Goal: Communication & Community: Connect with others

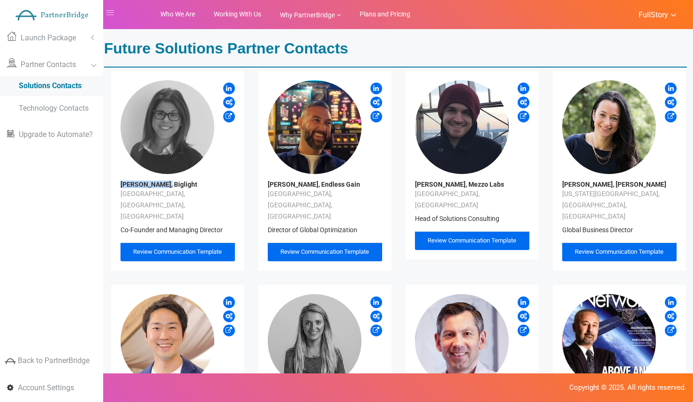
drag, startPoint x: 115, startPoint y: 182, endPoint x: 184, endPoint y: 180, distance: 68.9
click at [162, 183] on div "Jane Gleadall, Biglight London, England, UK Co-Founder and Managing Director Re…" at bounding box center [177, 171] width 133 height 200
copy div "Jane Gleadall,"
drag, startPoint x: 185, startPoint y: 183, endPoint x: 166, endPoint y: 183, distance: 18.7
click at [164, 183] on h3 "[PERSON_NAME], Biglight" at bounding box center [177, 184] width 114 height 7
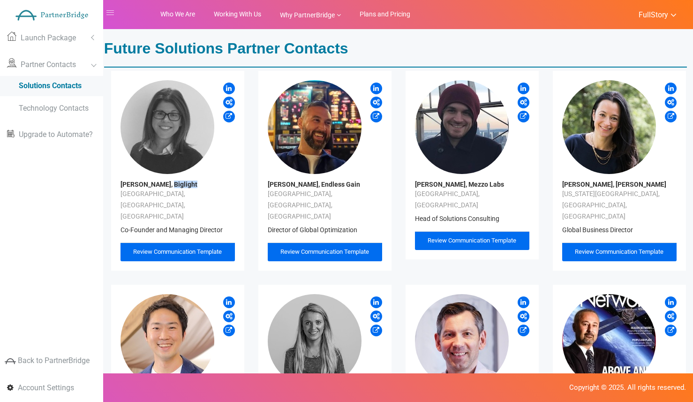
copy link "Biglight"
click at [173, 182] on link "[PERSON_NAME], Biglight" at bounding box center [158, 183] width 77 height 7
click at [225, 115] on icon at bounding box center [228, 115] width 7 height 9
click at [341, 248] on span "Review Communication Template" at bounding box center [324, 251] width 89 height 7
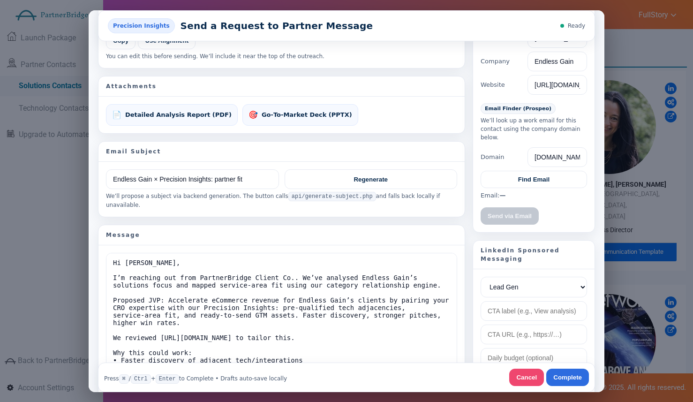
scroll to position [99, 0]
drag, startPoint x: 524, startPoint y: 178, endPoint x: 523, endPoint y: 182, distance: 4.8
click at [524, 178] on button "Find Email" at bounding box center [533, 179] width 106 height 17
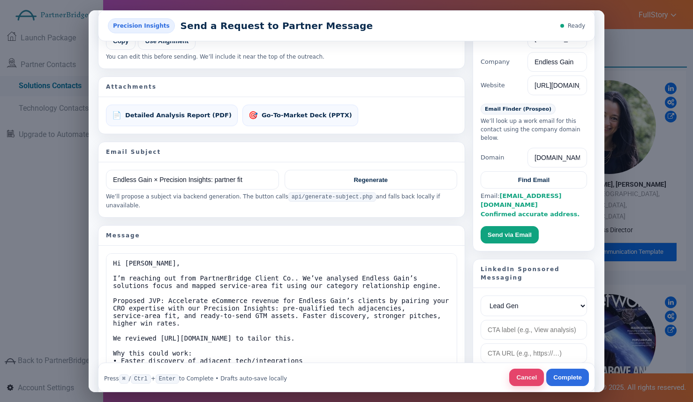
scroll to position [0, 0]
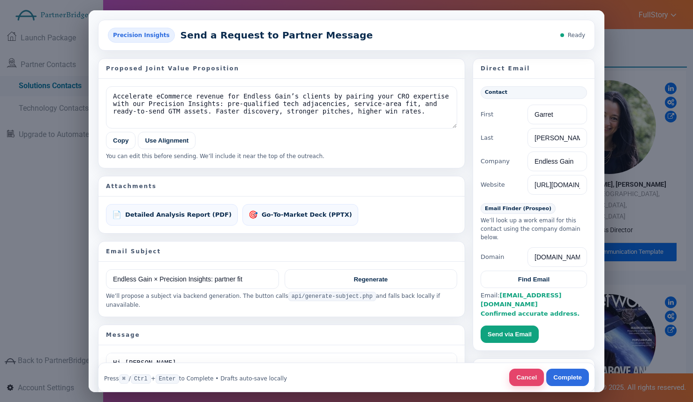
click at [530, 372] on button "Cancel" at bounding box center [526, 376] width 35 height 17
click at [529, 376] on button "Cancel" at bounding box center [526, 376] width 35 height 17
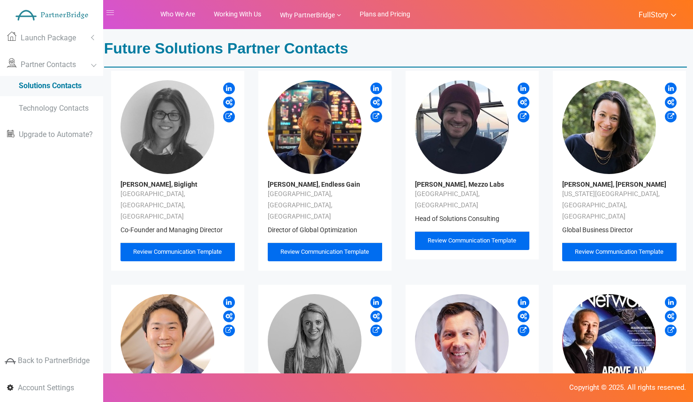
click at [358, 248] on span "Review Communication Template" at bounding box center [324, 251] width 89 height 7
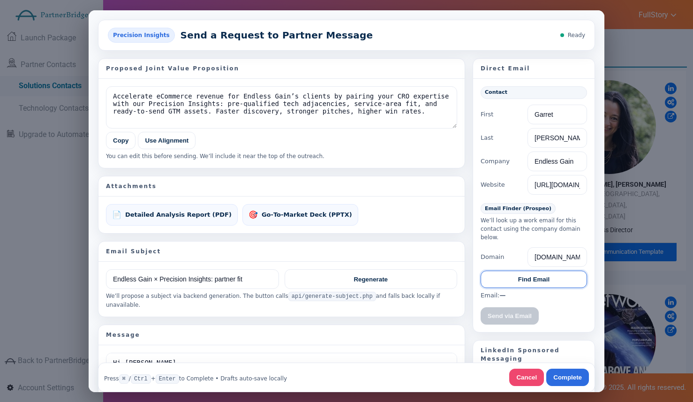
click at [531, 278] on button "Find Email" at bounding box center [533, 278] width 106 height 17
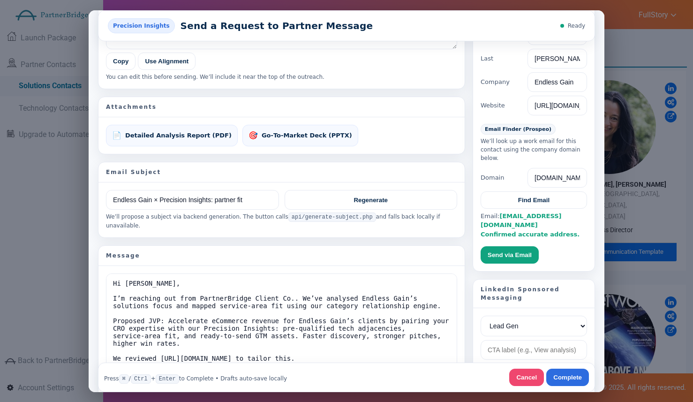
scroll to position [170, 0]
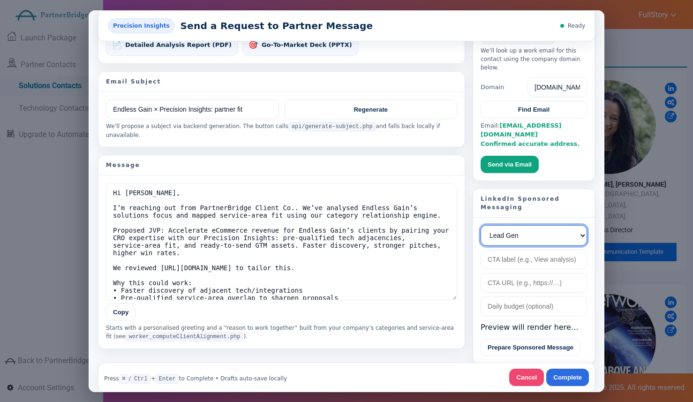
click at [537, 230] on select "Lead Gen Awareness Website Visits" at bounding box center [533, 234] width 106 height 21
click at [530, 377] on button "Cancel" at bounding box center [526, 376] width 35 height 17
click at [528, 368] on button "Cancel" at bounding box center [526, 376] width 35 height 17
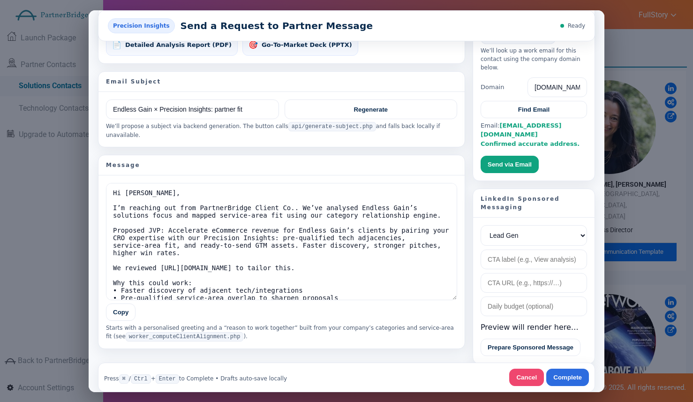
click at [528, 368] on button "Cancel" at bounding box center [526, 376] width 35 height 17
click at [528, 376] on button "Cancel" at bounding box center [526, 376] width 35 height 17
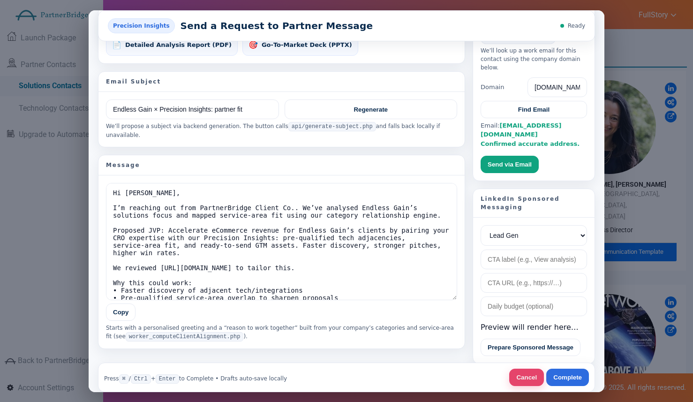
click at [529, 372] on button "Cancel" at bounding box center [526, 376] width 35 height 17
click at [576, 382] on button "Complete" at bounding box center [567, 376] width 43 height 17
click at [576, 377] on button "Complete" at bounding box center [567, 376] width 43 height 17
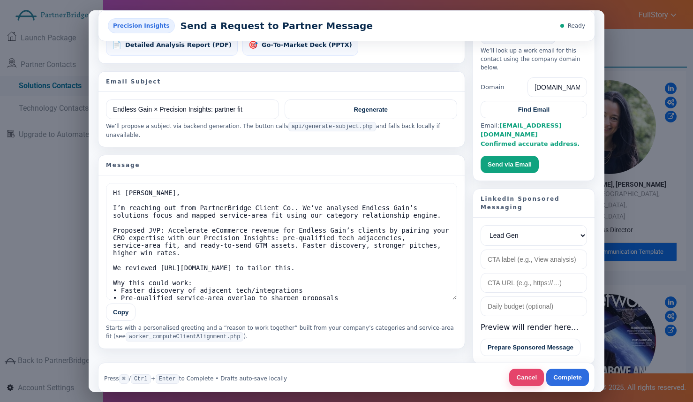
click at [536, 374] on button "Cancel" at bounding box center [526, 376] width 35 height 17
drag, startPoint x: 565, startPoint y: 373, endPoint x: 558, endPoint y: 372, distance: 6.7
click at [565, 373] on button "Complete" at bounding box center [567, 376] width 43 height 17
click at [526, 373] on button "Cancel" at bounding box center [526, 376] width 35 height 17
click at [562, 374] on button "Complete" at bounding box center [567, 376] width 43 height 17
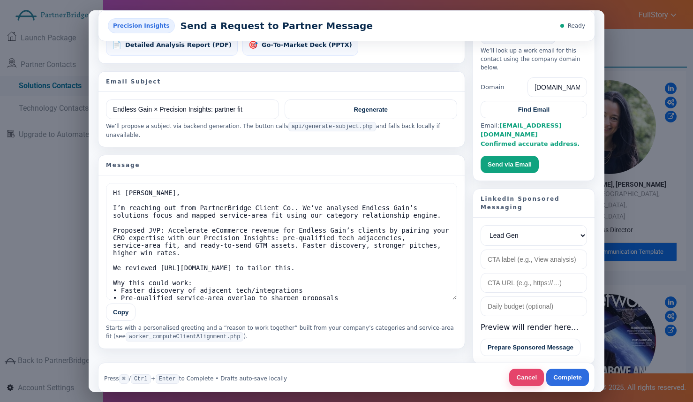
click at [529, 377] on button "Cancel" at bounding box center [526, 376] width 35 height 17
click at [518, 378] on button "Cancel" at bounding box center [526, 376] width 35 height 17
click at [519, 377] on button "Cancel" at bounding box center [526, 376] width 35 height 17
drag, startPoint x: 520, startPoint y: 376, endPoint x: 516, endPoint y: 372, distance: 5.7
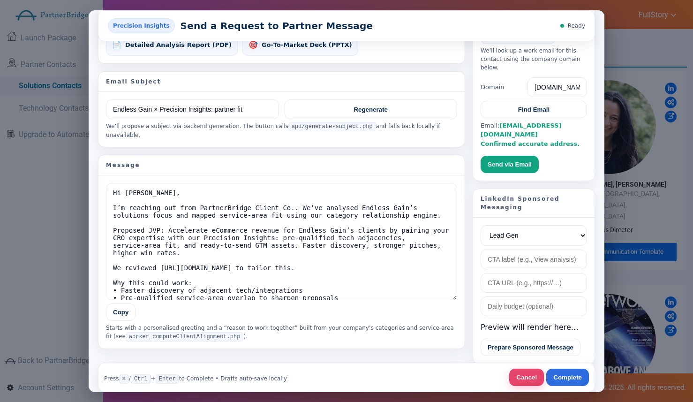
click at [520, 375] on button "Cancel" at bounding box center [526, 376] width 35 height 17
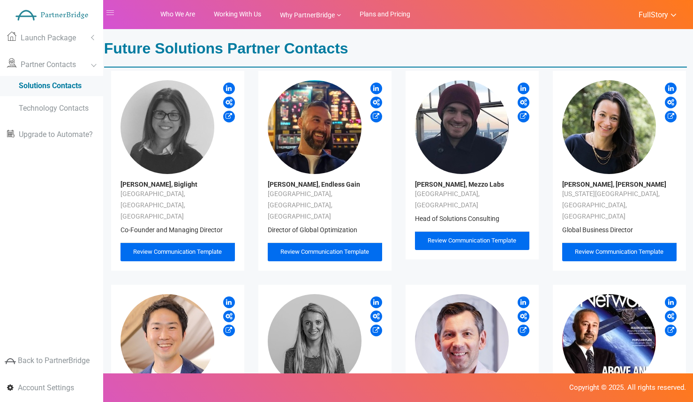
click at [335, 248] on span "Review Communication Template" at bounding box center [324, 251] width 89 height 7
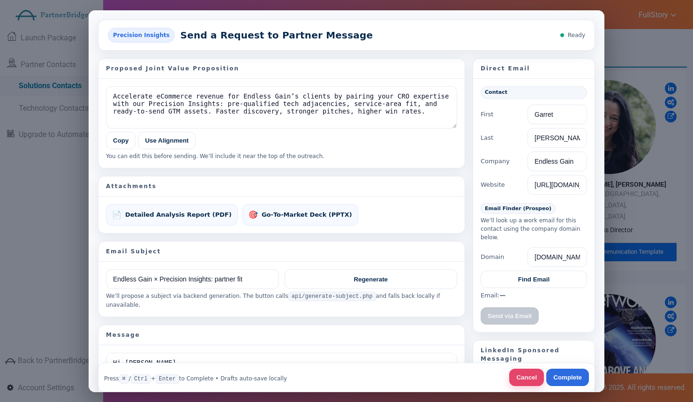
click at [524, 382] on button "Cancel" at bounding box center [526, 376] width 35 height 17
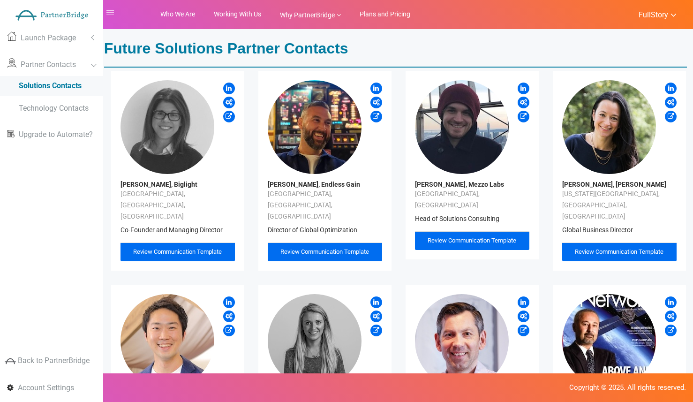
click at [337, 242] on div "Review Communication Template" at bounding box center [325, 251] width 114 height 19
click at [334, 242] on div "Review Communication Template" at bounding box center [325, 251] width 114 height 19
click at [334, 248] on span "Review Communication Template" at bounding box center [324, 251] width 89 height 7
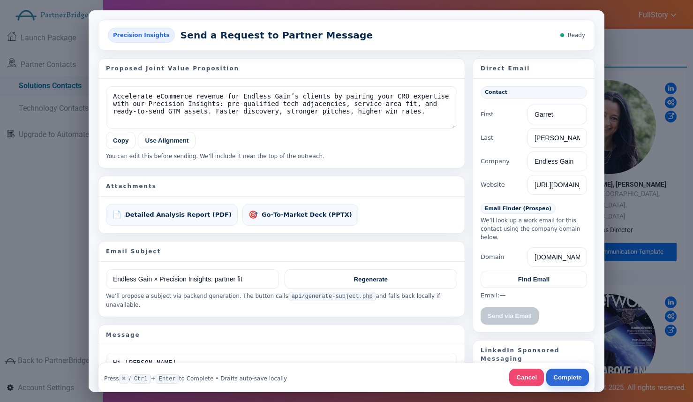
click at [575, 379] on button "Complete" at bounding box center [567, 376] width 43 height 17
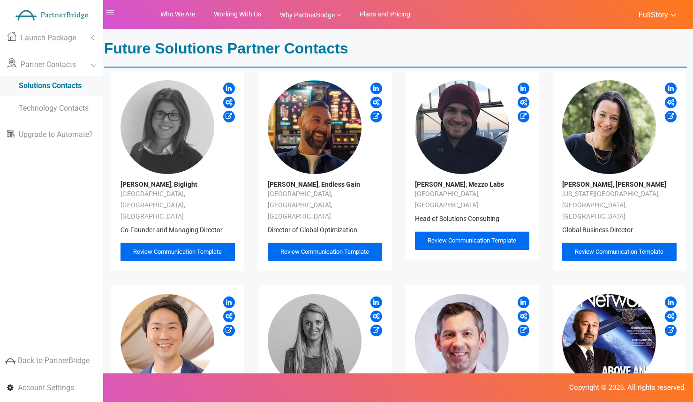
click at [373, 242] on div "Review Communication Template" at bounding box center [325, 251] width 114 height 19
click at [362, 248] on span "Review Communication Template" at bounding box center [324, 251] width 89 height 7
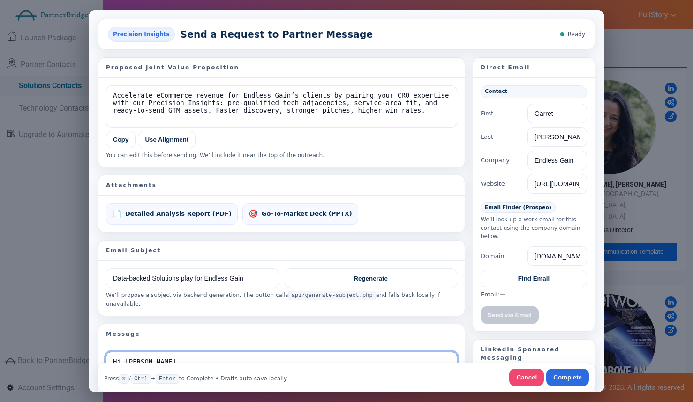
scroll to position [162, 0]
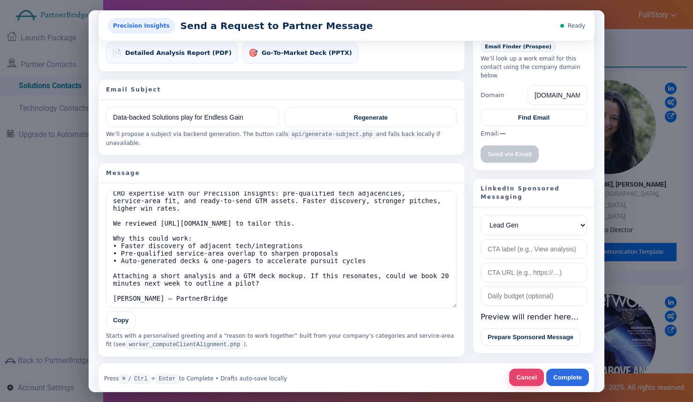
click at [528, 374] on button "Cancel" at bounding box center [526, 376] width 35 height 17
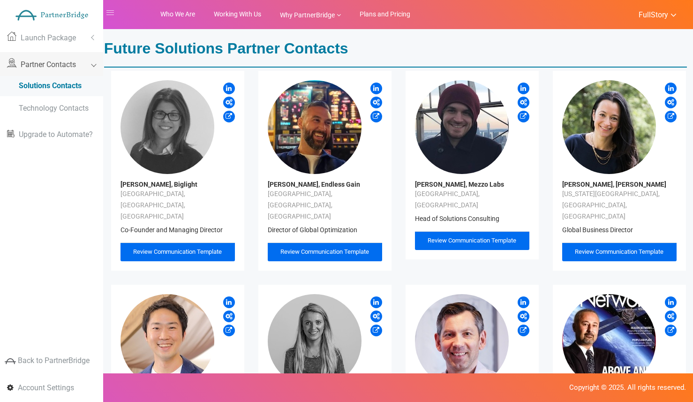
click at [74, 68] on span "Partner Contacts" at bounding box center [48, 64] width 55 height 9
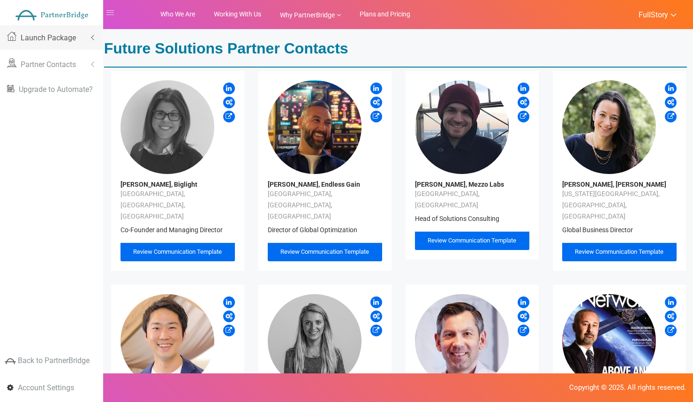
click at [77, 42] on link "Launch Package" at bounding box center [51, 37] width 103 height 24
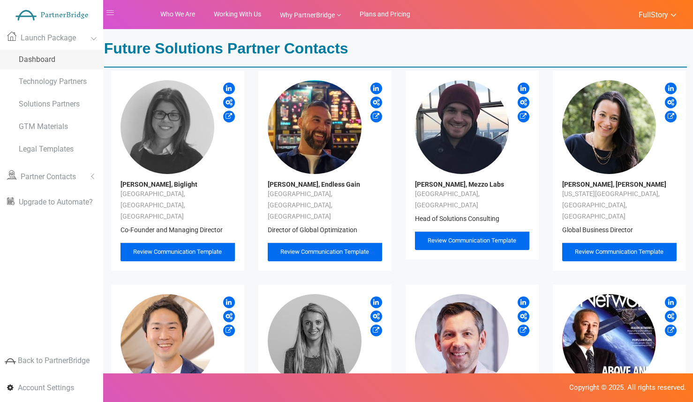
click at [45, 60] on span "Dashboard" at bounding box center [37, 59] width 37 height 9
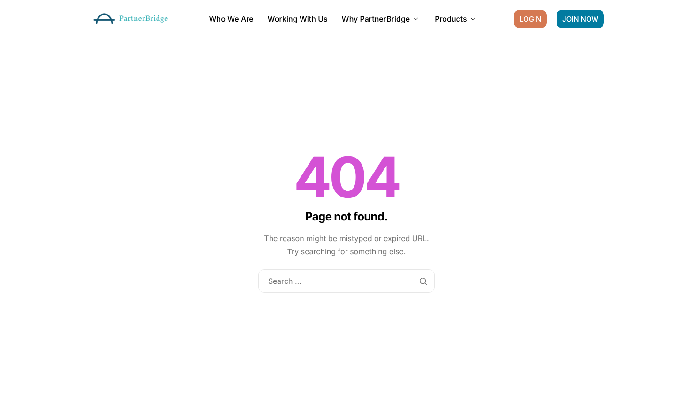
click at [539, 18] on span "LOGIN" at bounding box center [530, 18] width 22 height 7
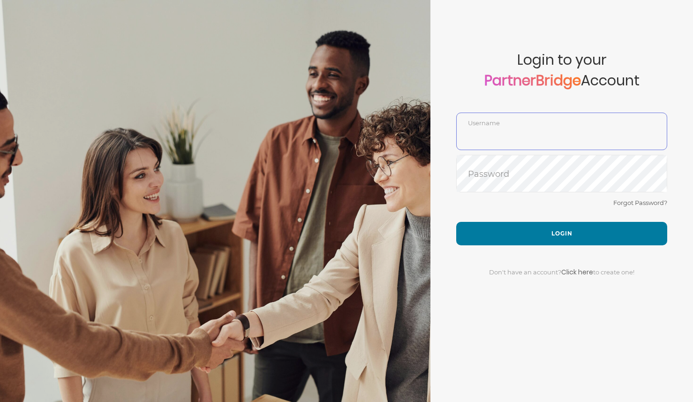
type input "DemoUser"
click at [567, 210] on div "Forgot Password?" at bounding box center [561, 209] width 211 height 25
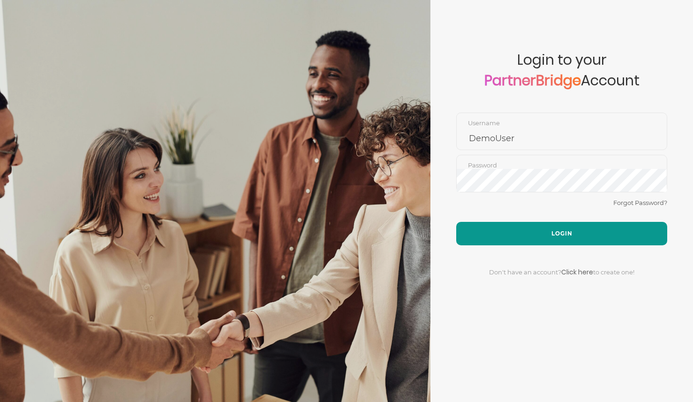
click at [568, 222] on button "Login" at bounding box center [561, 233] width 211 height 23
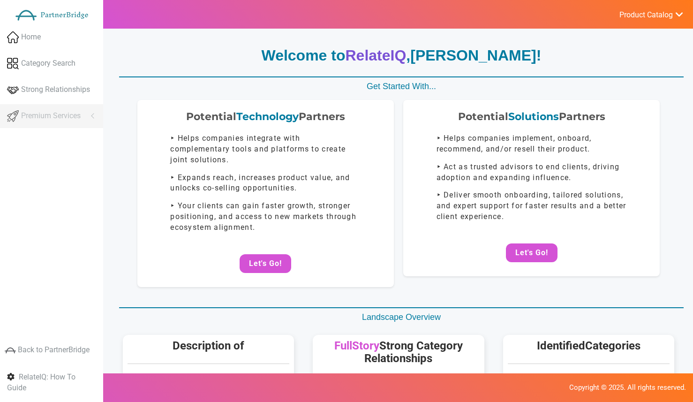
click at [628, 19] on span "Product Catalog" at bounding box center [645, 14] width 53 height 9
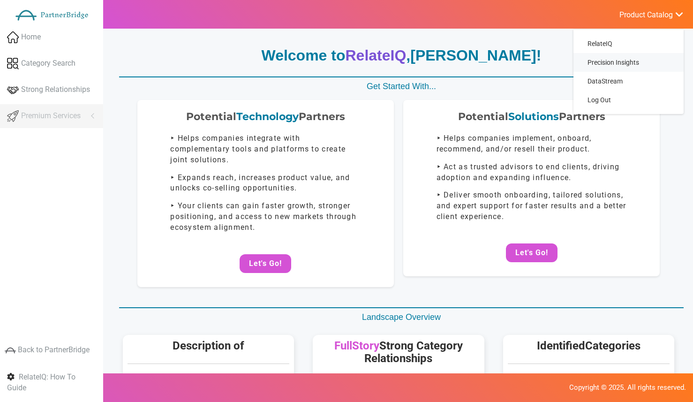
click at [625, 62] on span "Precision Insights" at bounding box center [613, 62] width 52 height 7
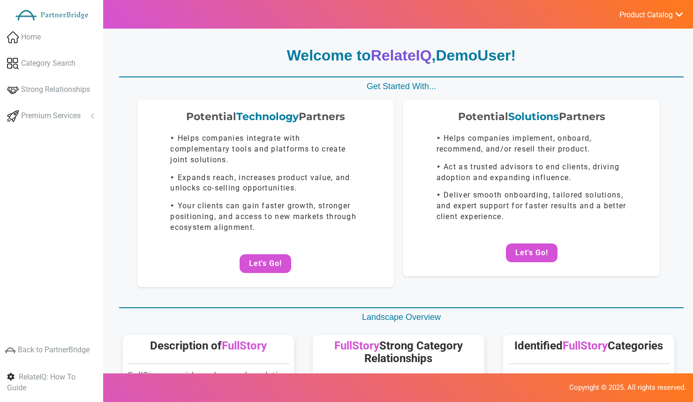
click at [661, 15] on span "Product Catalog" at bounding box center [645, 14] width 53 height 9
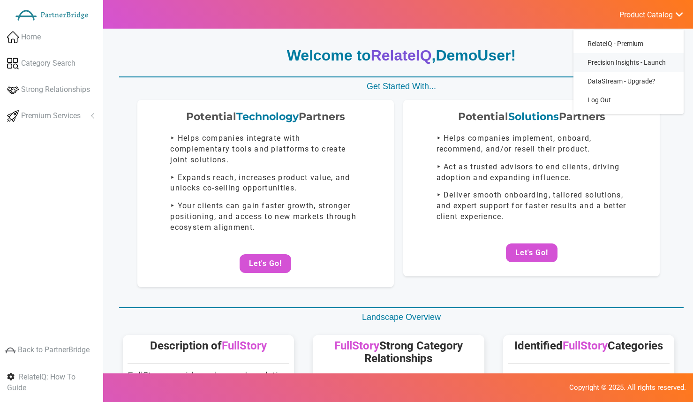
click at [642, 59] on span "Precision Insights - Launch" at bounding box center [626, 62] width 78 height 7
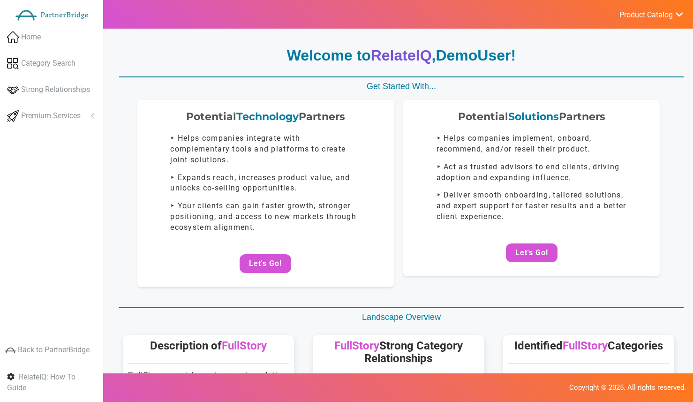
click at [648, 8] on link "Product Catalog" at bounding box center [646, 14] width 75 height 13
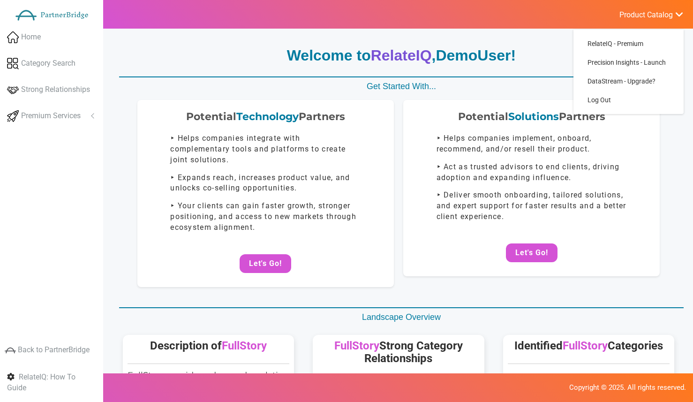
click at [648, 10] on span "Product Catalog" at bounding box center [645, 14] width 53 height 9
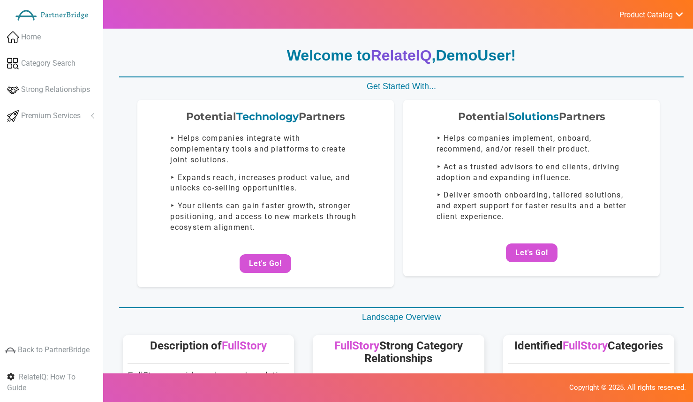
click at [648, 13] on span "Product Catalog" at bounding box center [645, 14] width 53 height 9
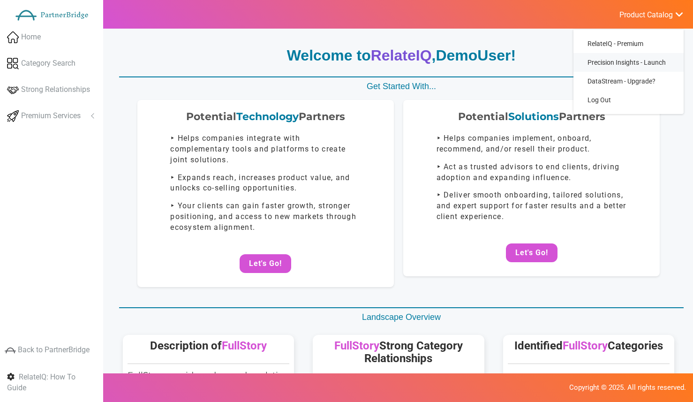
click at [640, 61] on span "Precision Insights - Launch" at bounding box center [626, 62] width 78 height 7
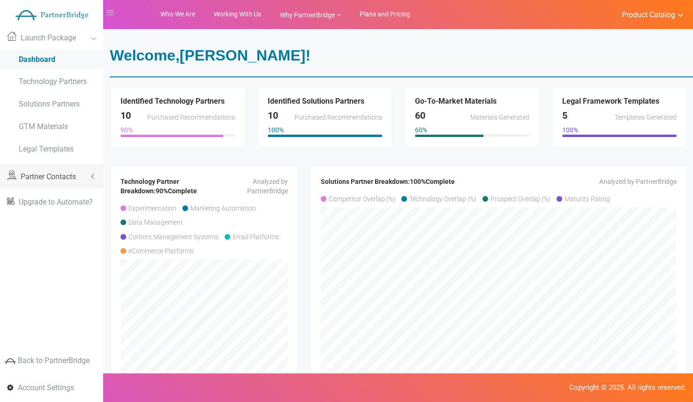
click at [66, 176] on span "Partner Contacts" at bounding box center [48, 176] width 55 height 9
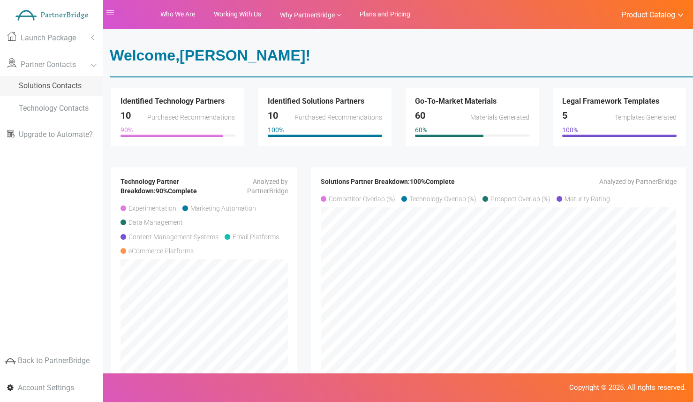
click at [62, 90] on span "Solutions Contacts" at bounding box center [50, 85] width 63 height 9
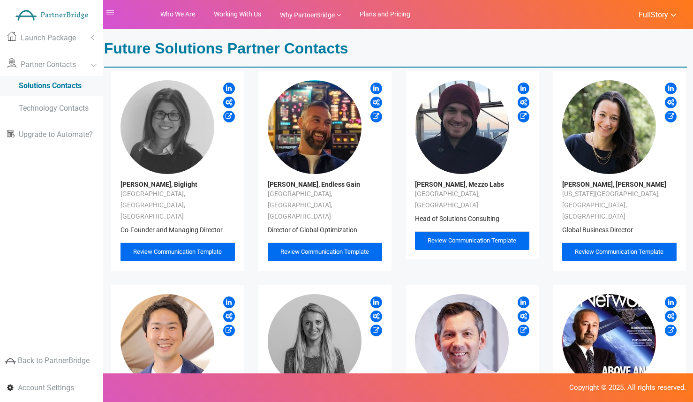
drag, startPoint x: 344, startPoint y: 227, endPoint x: 256, endPoint y: 216, distance: 89.2
click at [344, 248] on span "Review Communication Template" at bounding box center [324, 251] width 89 height 7
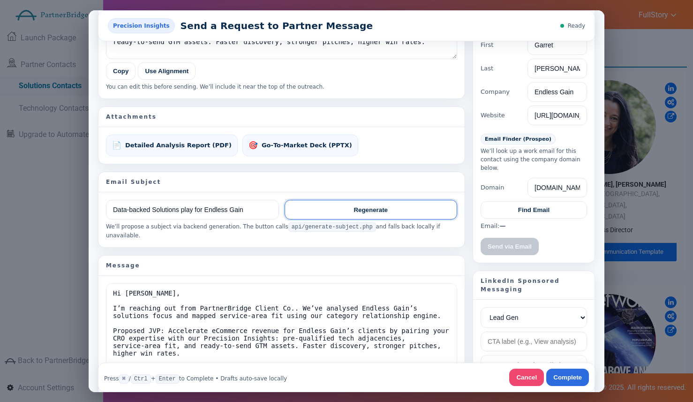
scroll to position [74, 0]
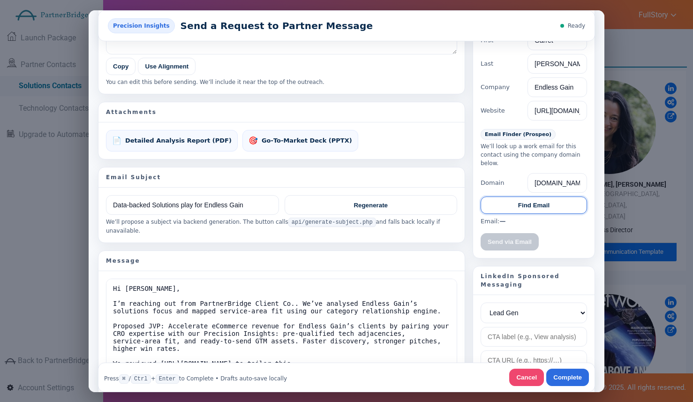
click at [520, 207] on button "Find Email" at bounding box center [533, 204] width 106 height 17
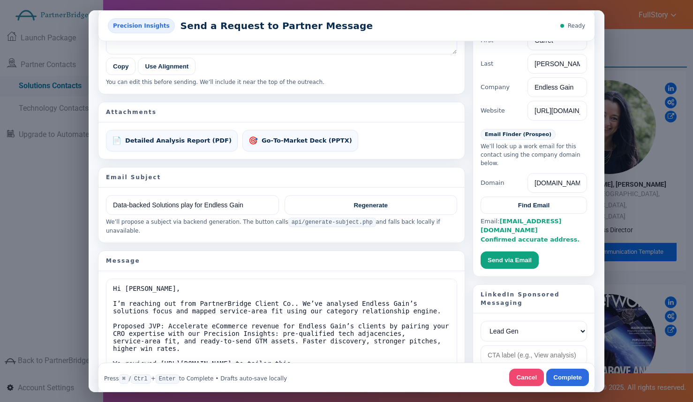
scroll to position [164, 0]
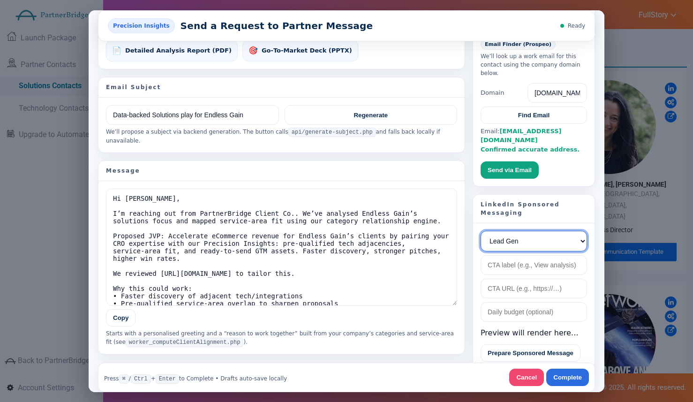
click at [520, 234] on select "Lead Gen Awareness Website Visits" at bounding box center [533, 240] width 106 height 21
click at [523, 374] on button "Cancel" at bounding box center [526, 376] width 35 height 17
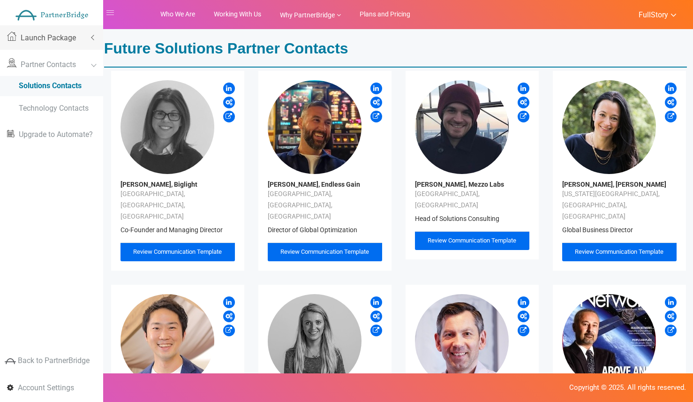
drag, startPoint x: 48, startPoint y: 35, endPoint x: 46, endPoint y: 56, distance: 21.6
click at [48, 35] on span "Launch Package" at bounding box center [48, 37] width 55 height 9
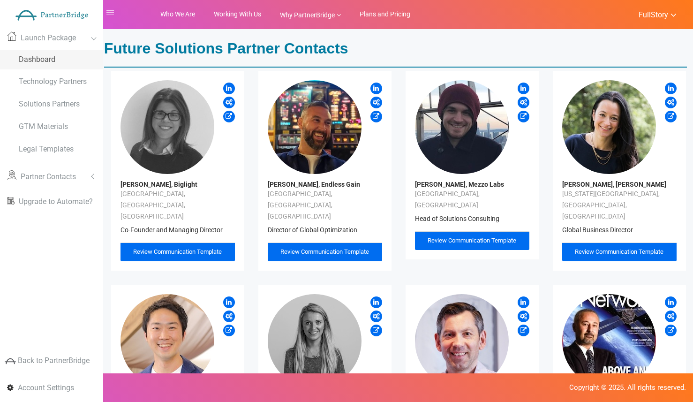
click at [47, 60] on span "Dashboard" at bounding box center [37, 59] width 37 height 9
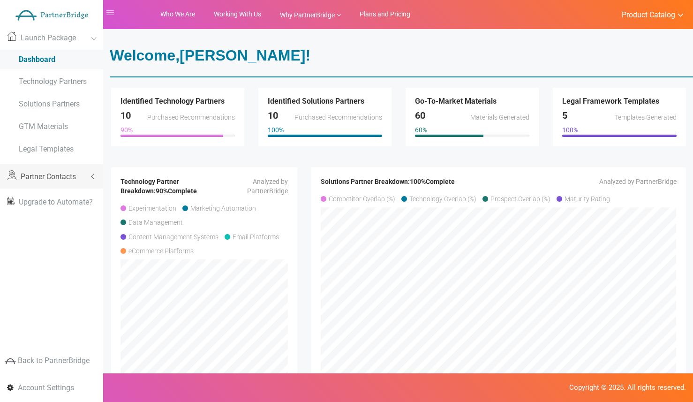
click at [60, 173] on span "Partner Contacts" at bounding box center [48, 176] width 55 height 9
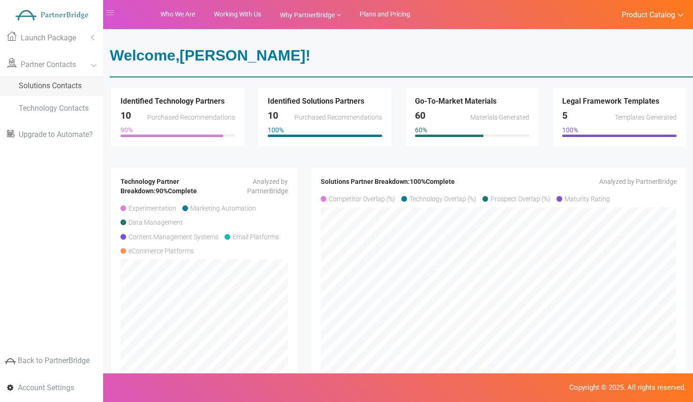
click at [61, 87] on span "Solutions Contacts" at bounding box center [50, 85] width 63 height 9
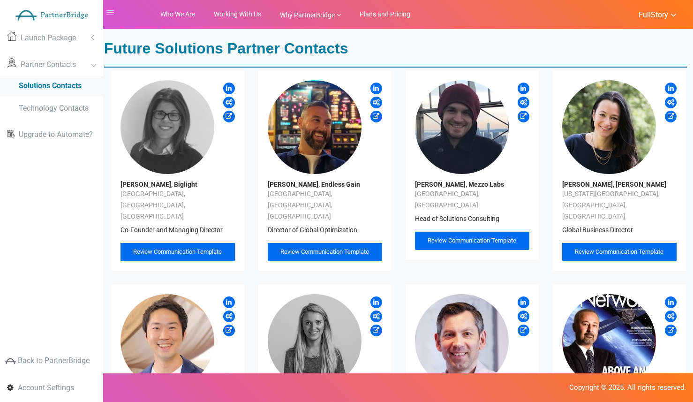
click at [342, 248] on span "Review Communication Template" at bounding box center [324, 251] width 89 height 7
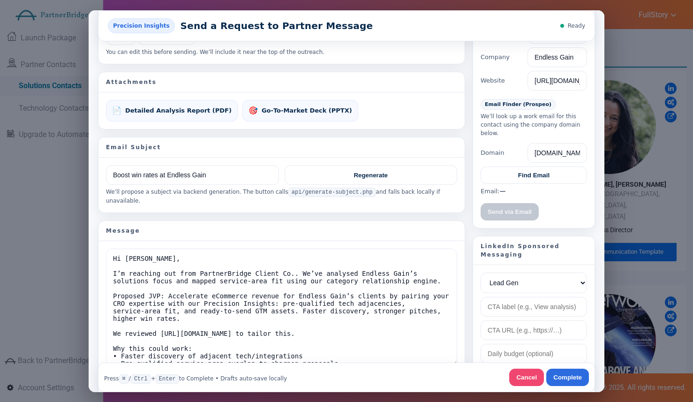
scroll to position [162, 0]
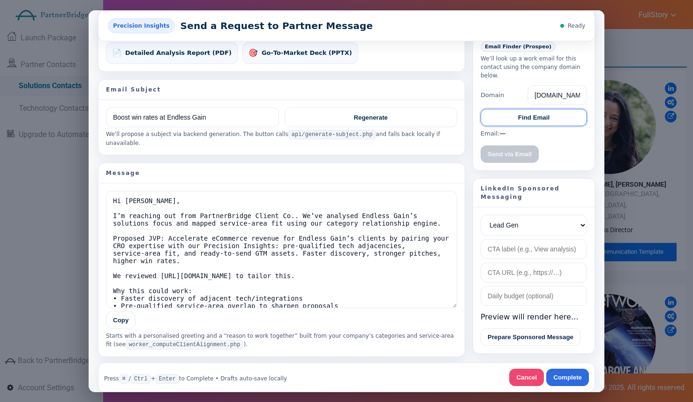
click at [504, 119] on button "Find Email" at bounding box center [533, 116] width 106 height 17
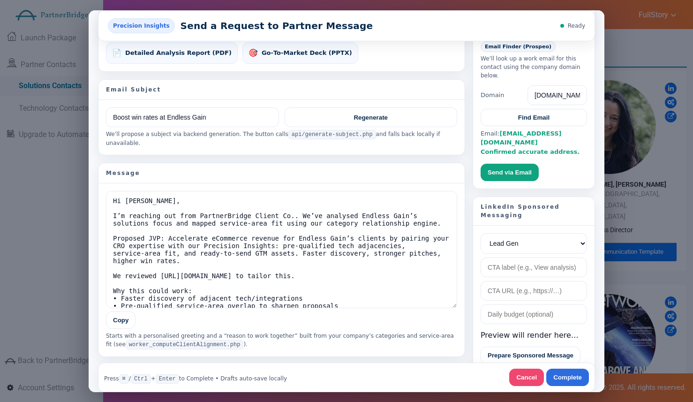
scroll to position [170, 0]
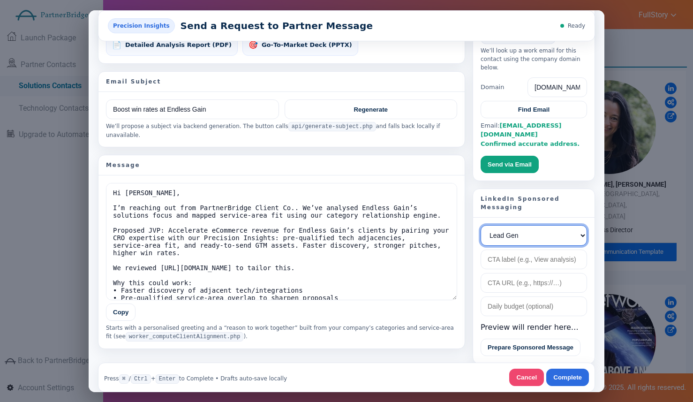
click at [528, 224] on select "Lead Gen Awareness Website Visits" at bounding box center [533, 234] width 106 height 21
drag, startPoint x: 531, startPoint y: 374, endPoint x: 625, endPoint y: 384, distance: 93.8
click at [531, 374] on button "Cancel" at bounding box center [526, 376] width 35 height 17
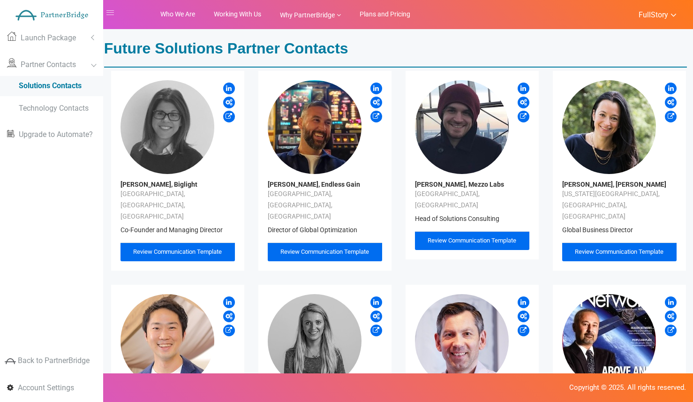
scroll to position [0, 0]
click at [55, 34] on span "Launch Package" at bounding box center [48, 37] width 55 height 9
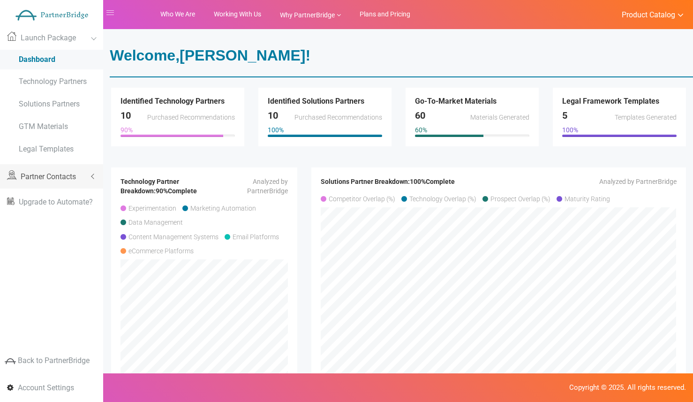
click at [46, 167] on link "Partner Contacts" at bounding box center [51, 176] width 103 height 24
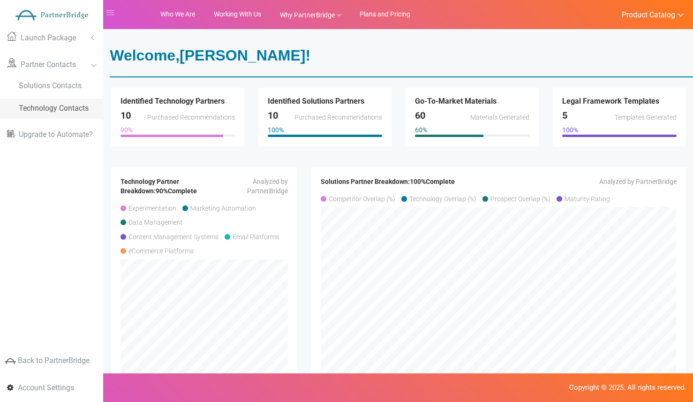
click at [60, 105] on span "Technology Contacts" at bounding box center [54, 108] width 70 height 9
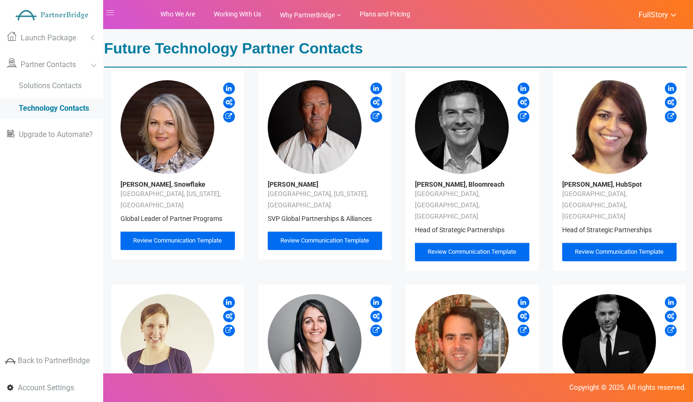
click at [321, 231] on div "Review Communication Template" at bounding box center [325, 240] width 114 height 19
click at [88, 72] on link "Partner Contacts" at bounding box center [51, 64] width 103 height 24
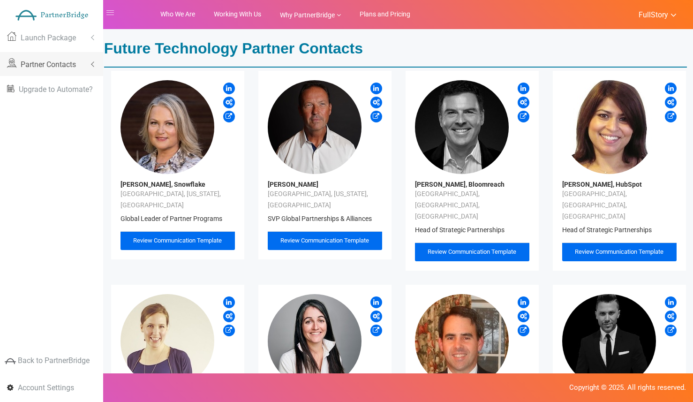
click at [84, 69] on link "Partner Contacts" at bounding box center [51, 64] width 103 height 24
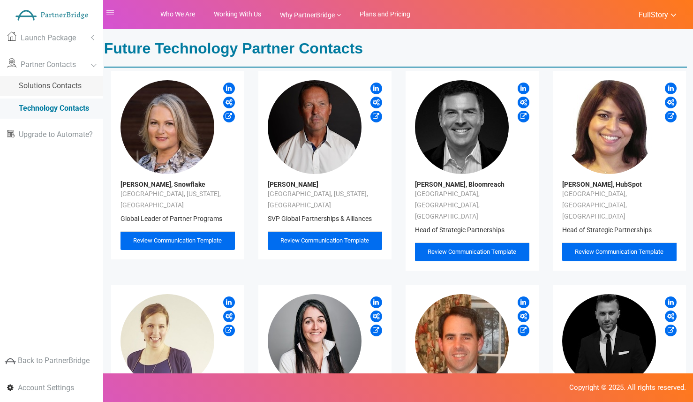
click at [74, 82] on span "Solutions Contacts" at bounding box center [50, 85] width 63 height 9
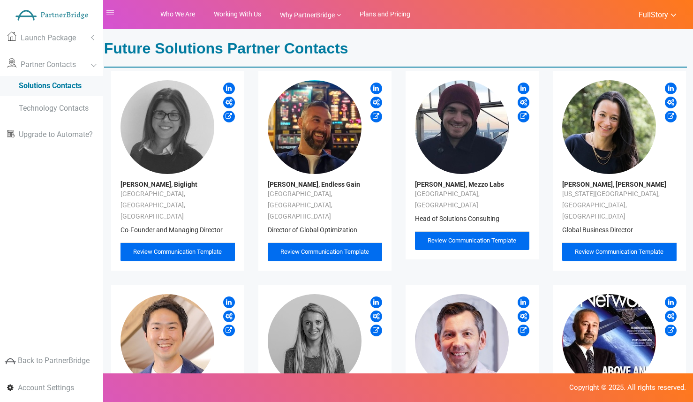
click at [340, 248] on span "Review Communication Template" at bounding box center [324, 251] width 89 height 7
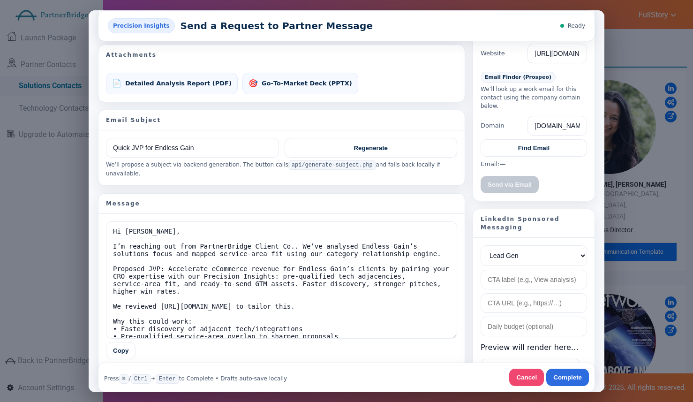
scroll to position [136, 0]
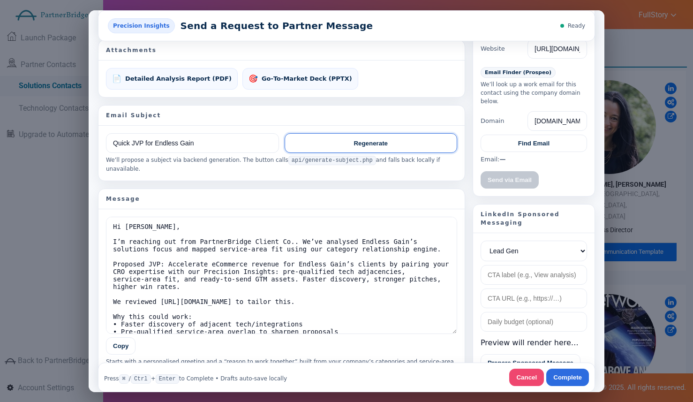
click at [353, 144] on button "Regenerate" at bounding box center [370, 143] width 173 height 20
click at [375, 139] on button "Regenerate" at bounding box center [370, 143] width 173 height 20
click at [377, 142] on button "Regenerate" at bounding box center [370, 143] width 173 height 20
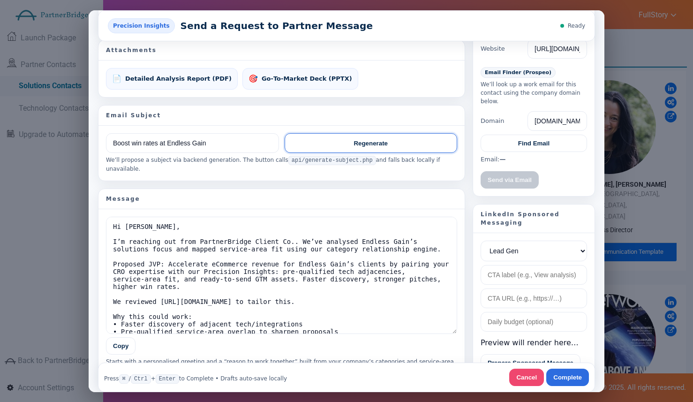
click at [370, 146] on button "Regenerate" at bounding box center [370, 143] width 173 height 20
type input "Boost win rates at Endless Gain"
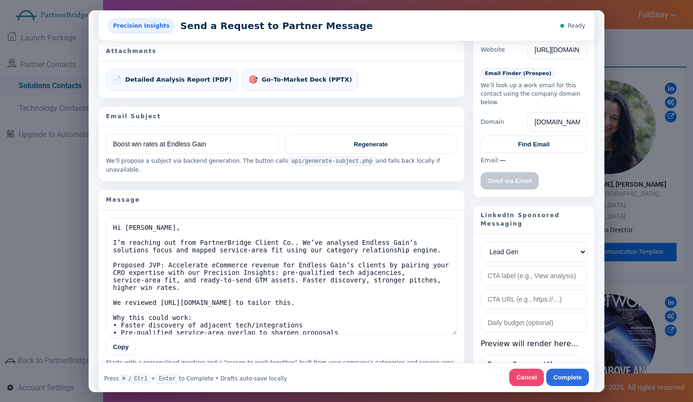
scroll to position [138, 0]
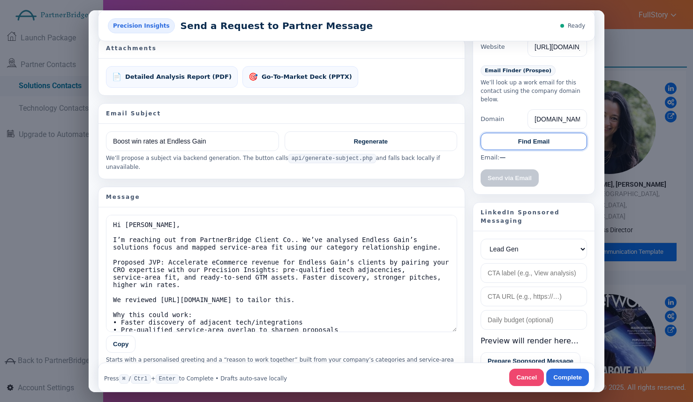
click at [544, 136] on button "Find Email" at bounding box center [533, 140] width 106 height 17
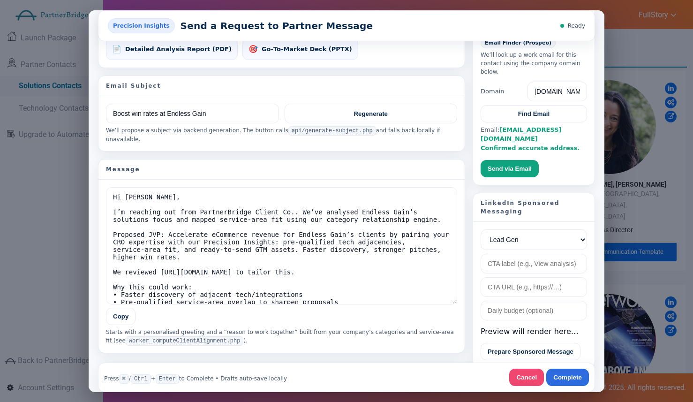
scroll to position [170, 0]
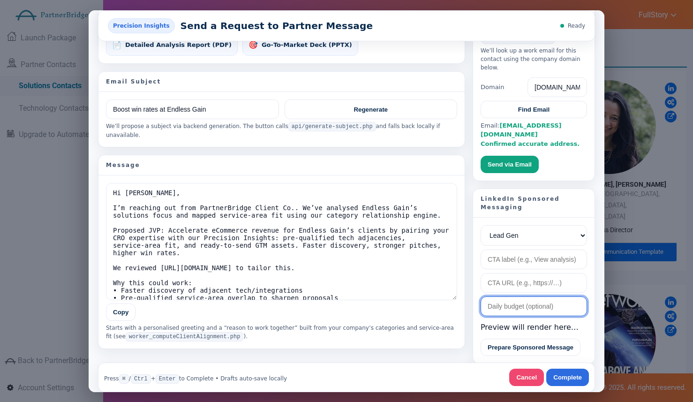
click at [534, 296] on input "text" at bounding box center [533, 306] width 106 height 20
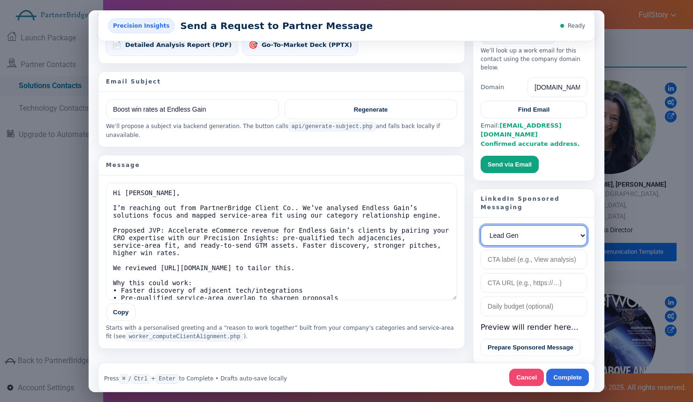
click at [526, 226] on select "Lead Gen Awareness Website Visits" at bounding box center [533, 234] width 106 height 21
click at [534, 249] on input "text" at bounding box center [533, 259] width 106 height 20
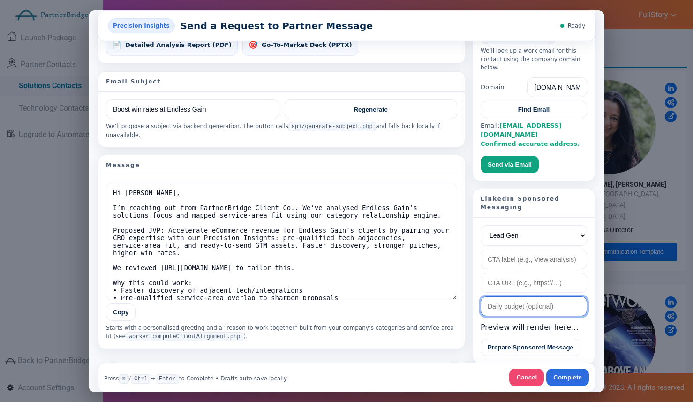
click at [528, 296] on input "text" at bounding box center [533, 306] width 106 height 20
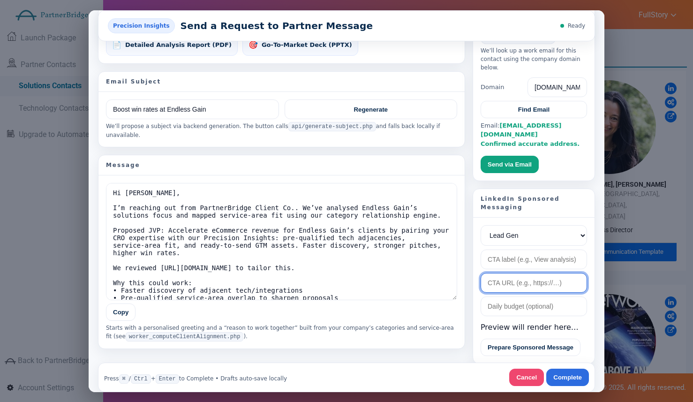
click at [529, 274] on input "url" at bounding box center [533, 282] width 106 height 20
click at [479, 260] on div "Lead Gen Awareness Website Visits Preview will render here… Prepare Sponsored M…" at bounding box center [533, 290] width 121 height 146
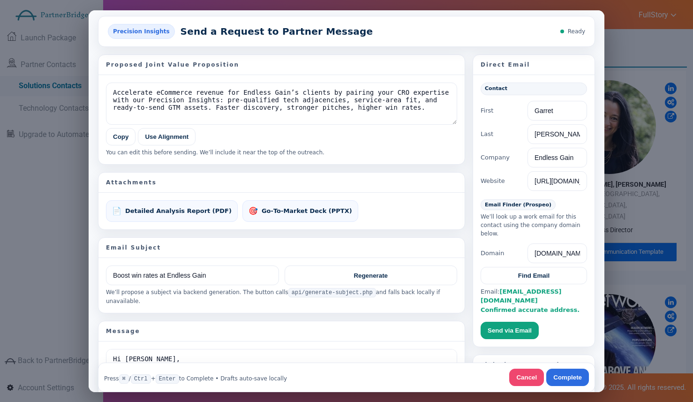
scroll to position [0, 0]
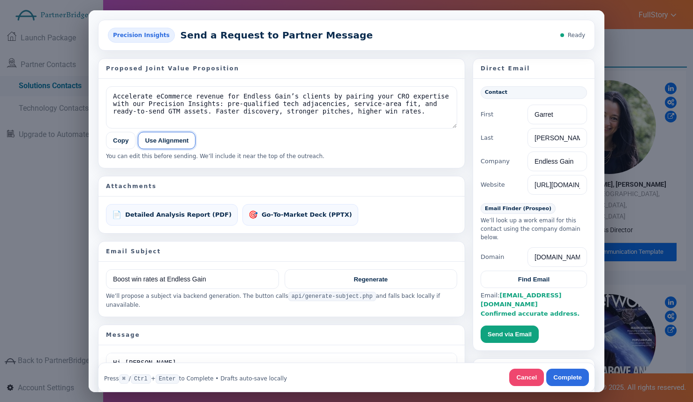
click at [162, 141] on button "Use Alignment" at bounding box center [167, 139] width 58 height 17
click at [134, 140] on button "Copy" at bounding box center [121, 139] width 30 height 17
drag, startPoint x: 531, startPoint y: 374, endPoint x: 620, endPoint y: 383, distance: 89.5
click at [532, 374] on button "Cancel" at bounding box center [526, 376] width 35 height 17
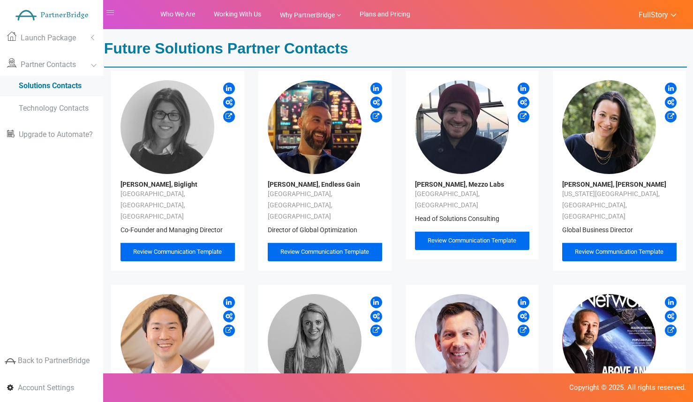
click at [653, 9] on link "FullStory" at bounding box center [652, 14] width 48 height 13
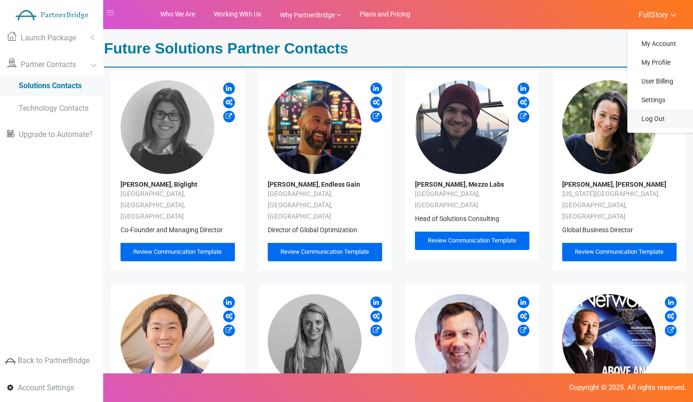
click at [649, 113] on link "Log Out" at bounding box center [674, 118] width 94 height 19
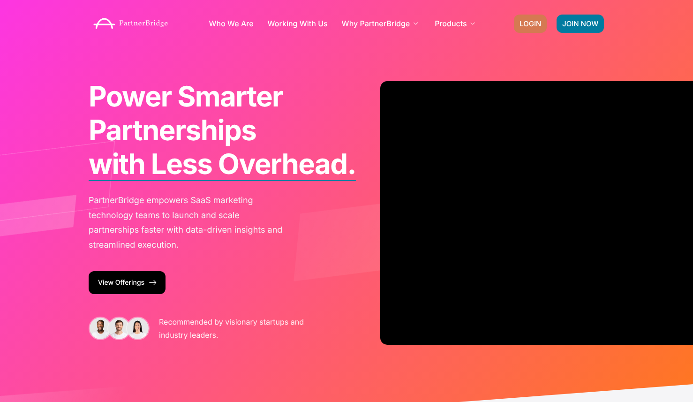
click at [538, 20] on span "LOGIN" at bounding box center [530, 23] width 22 height 7
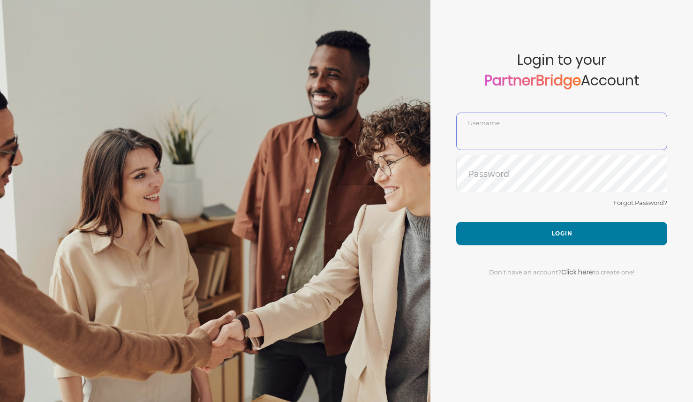
type input "DemoUser"
click at [539, 246] on div "Don't have an account? Click here to create one!" at bounding box center [561, 266] width 211 height 42
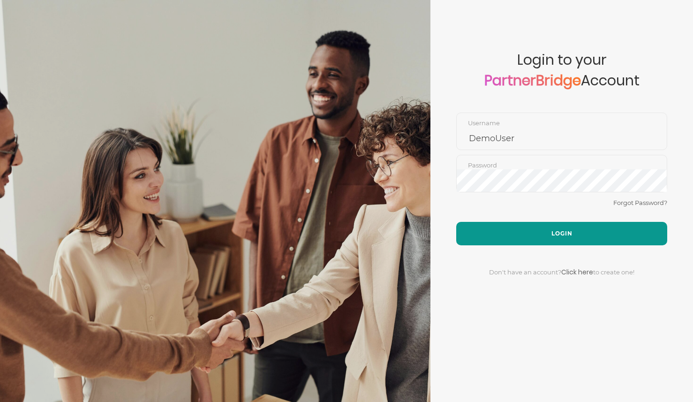
click at [542, 239] on button "Login" at bounding box center [561, 233] width 211 height 23
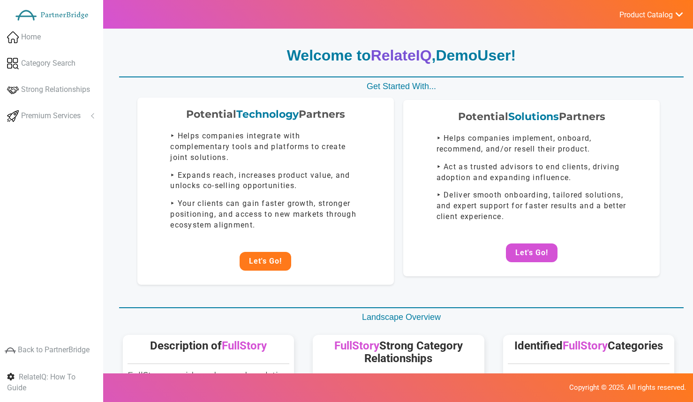
click at [286, 256] on button "Let's Go!" at bounding box center [265, 261] width 52 height 19
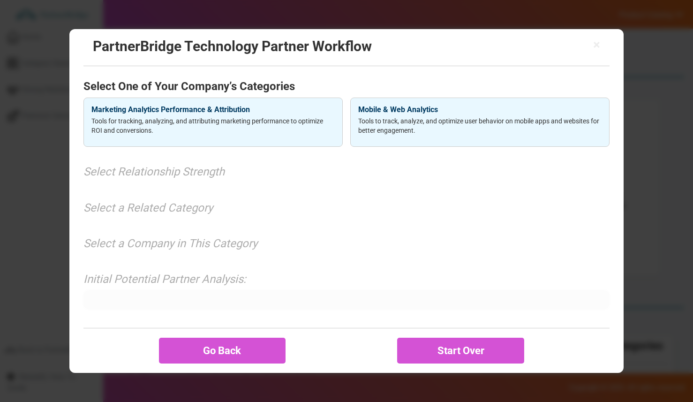
click at [247, 128] on p "Tools for tracking, analyzing, and attributing marketing performance to optimiz…" at bounding box center [212, 125] width 243 height 19
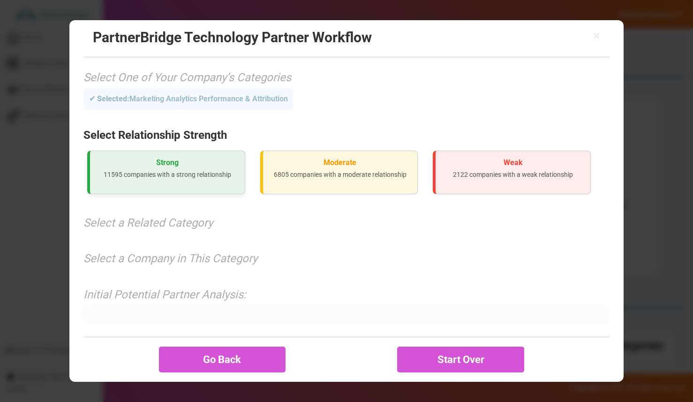
click at [232, 164] on h3 "Strong" at bounding box center [167, 162] width 140 height 8
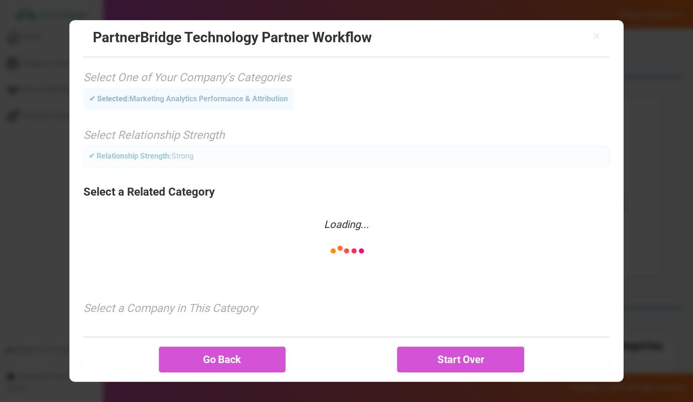
scroll to position [34, 0]
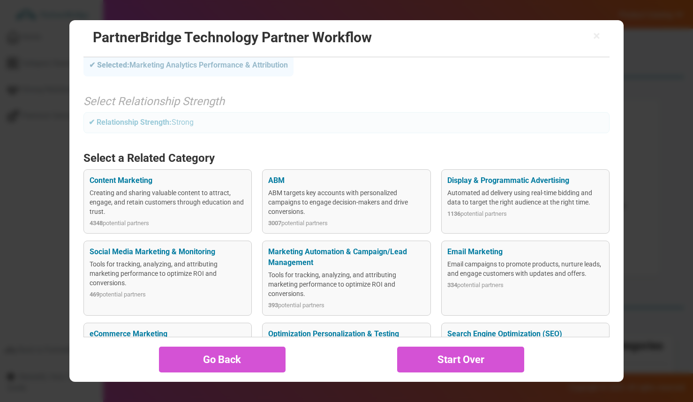
click at [357, 323] on div "Optimization Personalization & Testing Tools for tracking, analyzing, and attri…" at bounding box center [346, 354] width 168 height 64
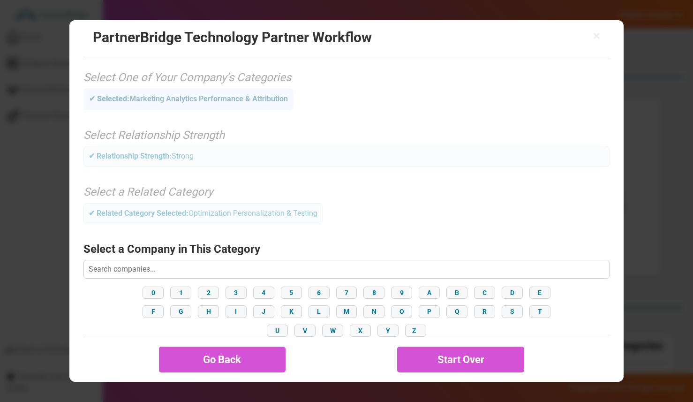
scroll to position [77, 0]
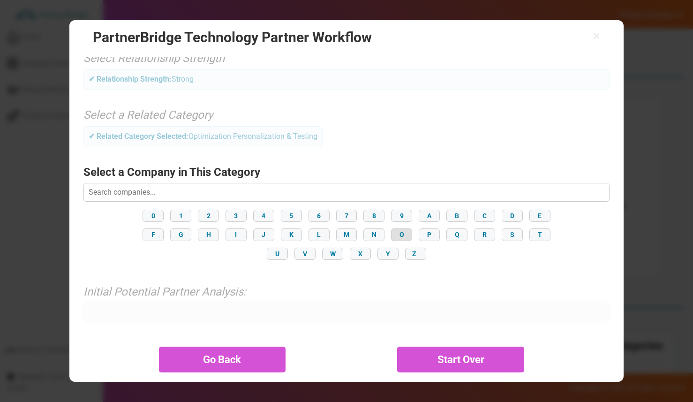
click at [403, 233] on button "O" at bounding box center [401, 234] width 21 height 12
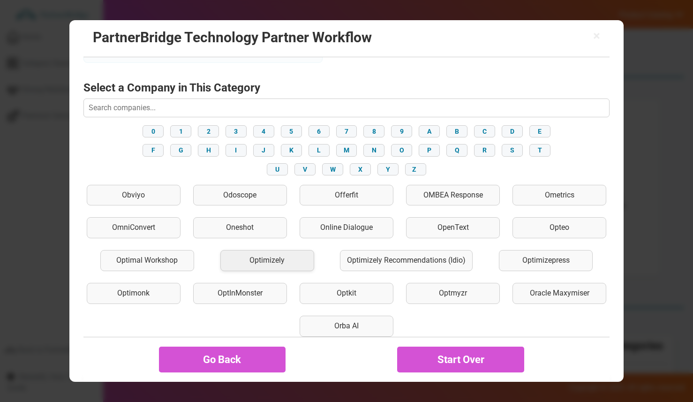
click at [311, 263] on div "Optimizely" at bounding box center [267, 260] width 94 height 21
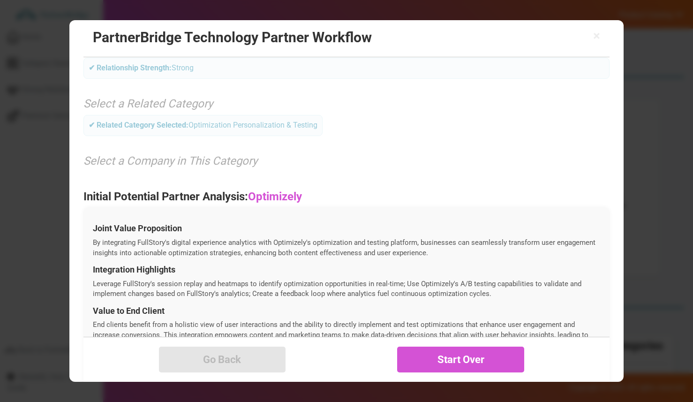
scroll to position [343, 0]
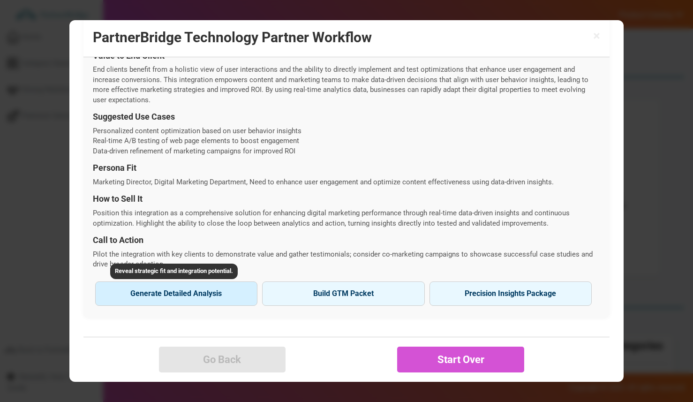
click at [244, 292] on button "Generate Detailed Analysis Reveal strategic fit and integration potential." at bounding box center [176, 293] width 162 height 24
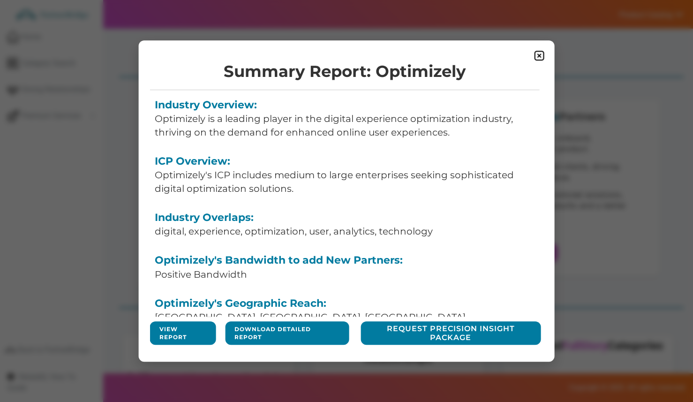
click at [188, 336] on link "View Report" at bounding box center [182, 333] width 47 height 16
click at [544, 53] on img at bounding box center [539, 56] width 12 height 12
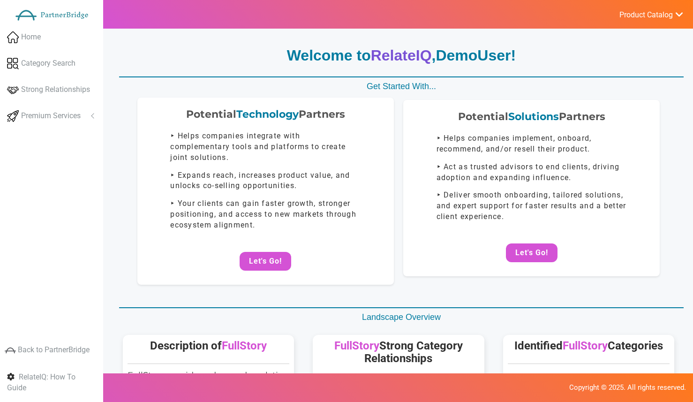
click at [217, 125] on div "Potential Technology Partners ‣ Helps companies integrate with complementary to…" at bounding box center [265, 190] width 256 height 187
drag, startPoint x: 288, startPoint y: 275, endPoint x: 285, endPoint y: 270, distance: 5.5
click at [286, 273] on div "Potential Technology Partners ‣ Helps companies integrate with complementary to…" at bounding box center [265, 190] width 256 height 187
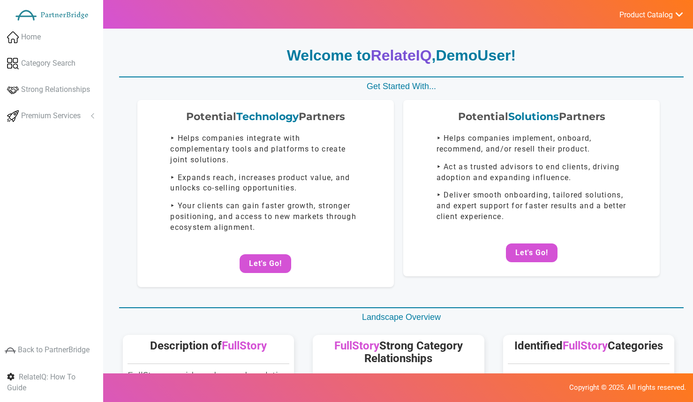
click at [277, 264] on button "Let's Go!" at bounding box center [265, 263] width 52 height 19
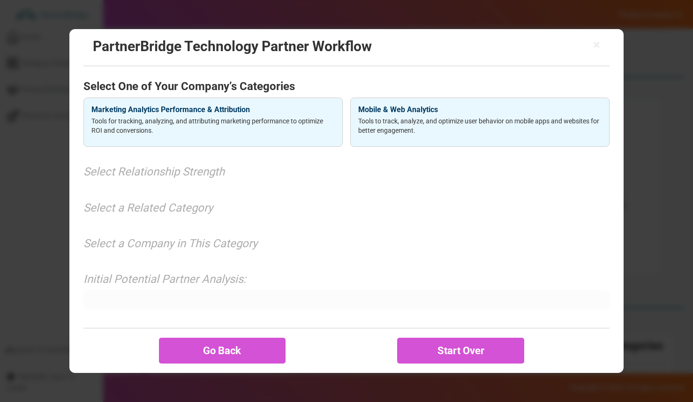
scroll to position [0, 0]
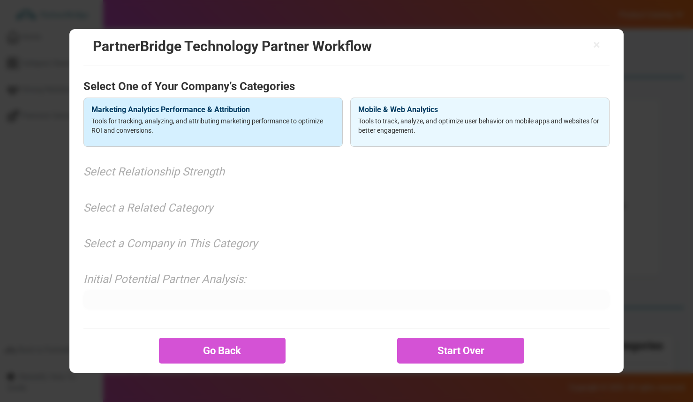
click at [289, 111] on h4 "Marketing Analytics Performance & Attribution" at bounding box center [212, 109] width 243 height 8
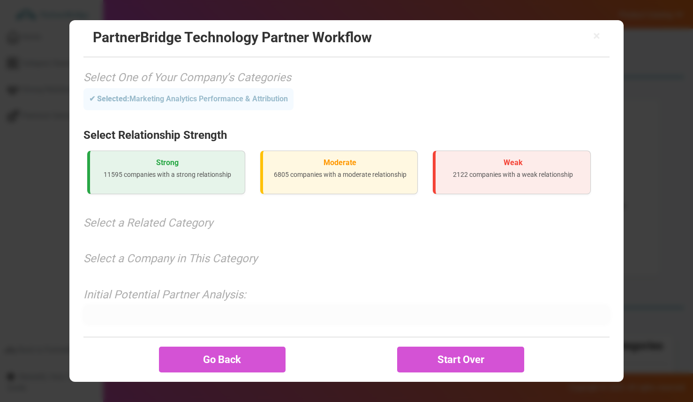
click at [220, 166] on div "Strong 11595 companies with a strong relationship" at bounding box center [166, 172] width 158 height 44
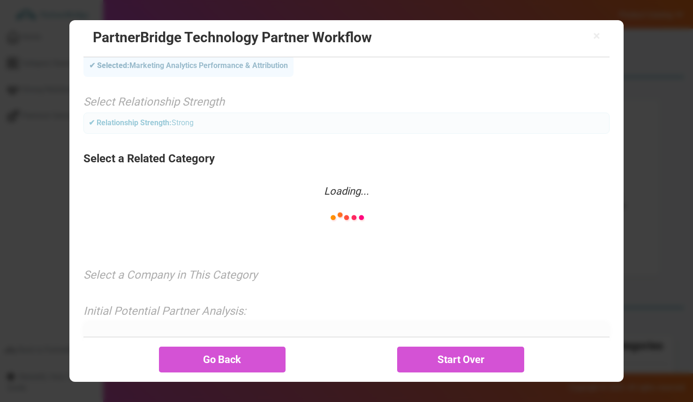
scroll to position [34, 0]
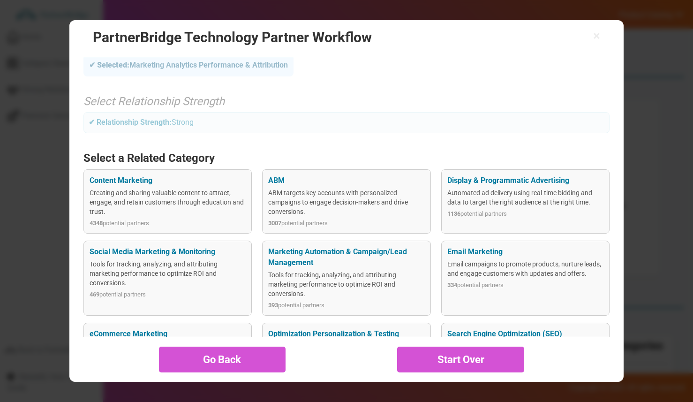
click at [327, 321] on div "Content Marketing Creating and sharing valuable content to attract, engage, and…" at bounding box center [346, 385] width 526 height 433
click at [328, 323] on div "Optimization Personalization & Testing Tools for tracking, analyzing, and attri…" at bounding box center [346, 354] width 168 height 64
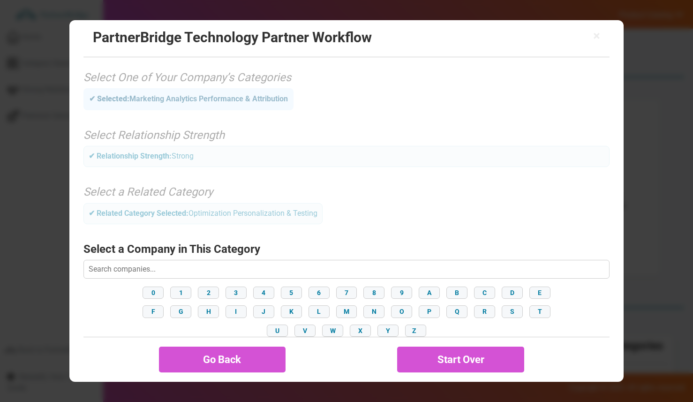
click at [385, 271] on input "text" at bounding box center [346, 269] width 526 height 19
click at [159, 302] on div "0 1 2 3 4 5 6 7 8 9 A B C D E F G H I J K L M N O P Q R S T U V W X Y Z" at bounding box center [346, 311] width 526 height 54
click at [117, 269] on input "MarketingOptimizer" at bounding box center [346, 269] width 526 height 19
click at [123, 269] on input "MarketingOptimizer" at bounding box center [346, 269] width 526 height 19
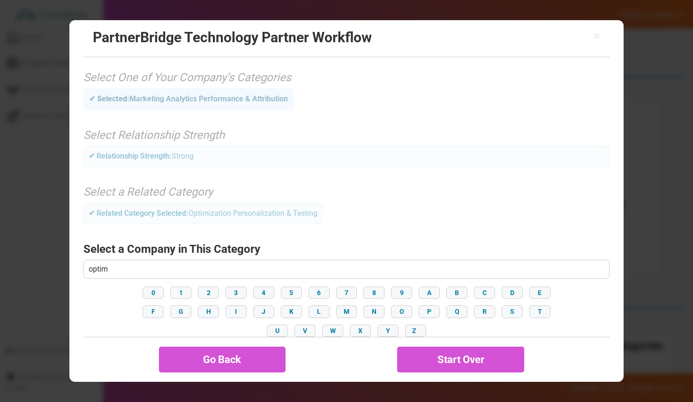
type input "Optimizely"
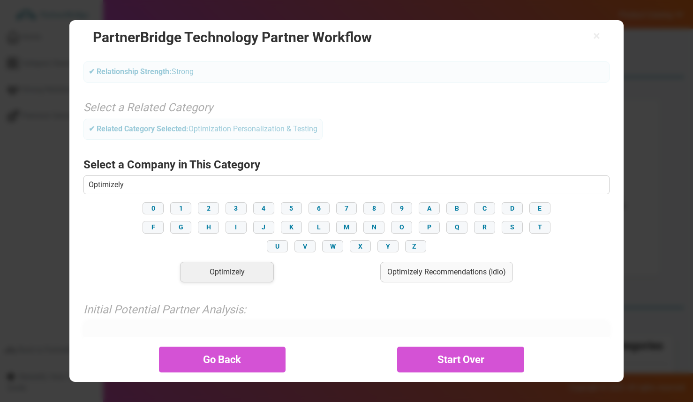
click at [230, 274] on div "Optimizely" at bounding box center [227, 271] width 94 height 21
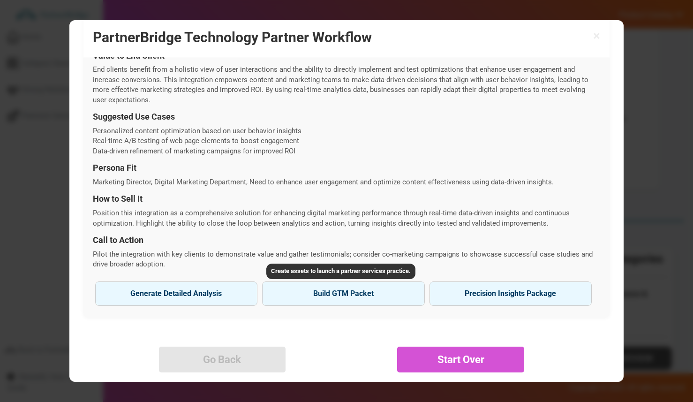
scroll to position [88, 0]
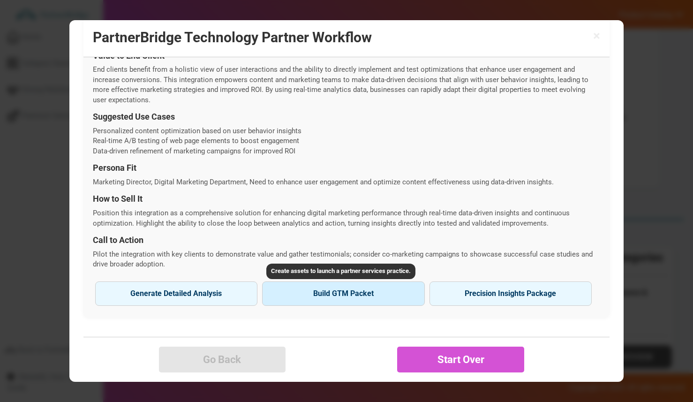
click at [337, 285] on button "Build GTM Packet" at bounding box center [343, 293] width 162 height 24
type input "Optimizely"
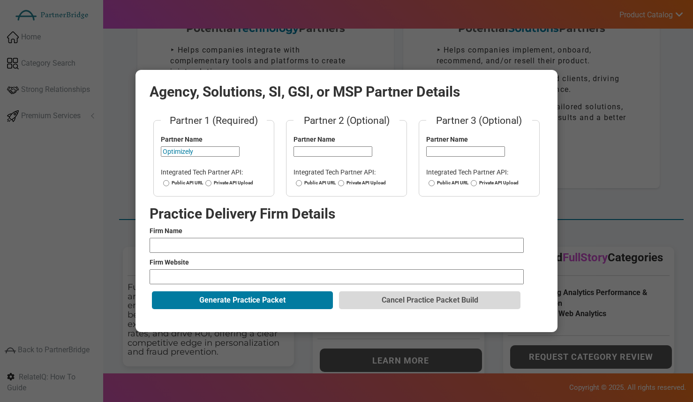
click at [173, 177] on fieldset "Partner 1 (Required) Partner Name Optimizely Integrated Tech Partner API: Publi…" at bounding box center [213, 154] width 121 height 83
click at [175, 179] on label "Public API URL" at bounding box center [182, 182] width 42 height 7
click at [169, 179] on input "Public API URL" at bounding box center [166, 182] width 6 height 7
radio input "true"
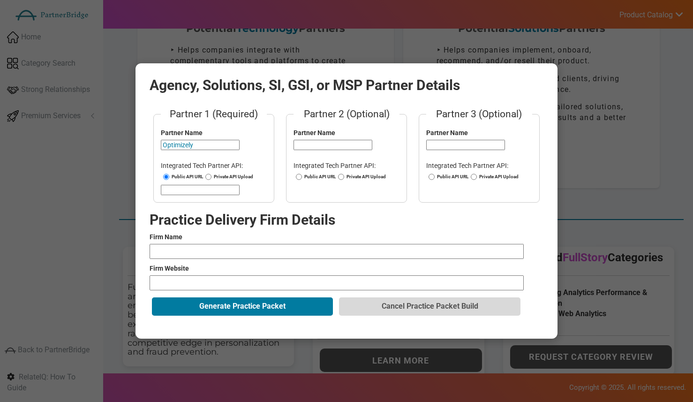
click at [182, 188] on input "url" at bounding box center [200, 190] width 79 height 10
click at [187, 190] on input "url" at bounding box center [200, 190] width 79 height 10
click at [180, 140] on input "Optimizely" at bounding box center [200, 145] width 79 height 10
click at [214, 186] on input "url" at bounding box center [200, 190] width 79 height 10
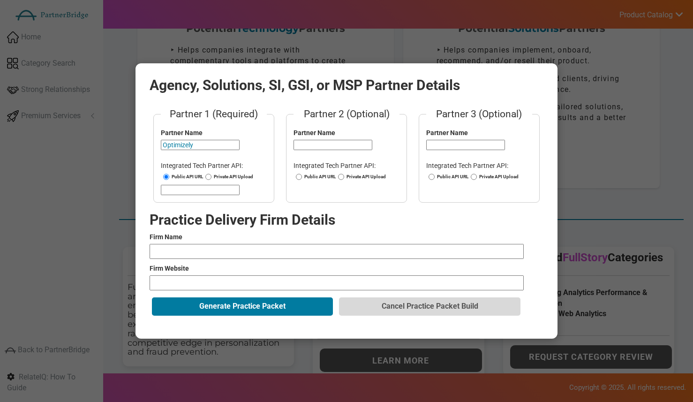
paste input "https://docs.developers.optimizely.com/web-experimentation/docs/getting-started"
type input "https://docs.developers.optimizely.com/web-experimentation/docs/getting-started"
click at [247, 247] on input "text" at bounding box center [336, 251] width 374 height 15
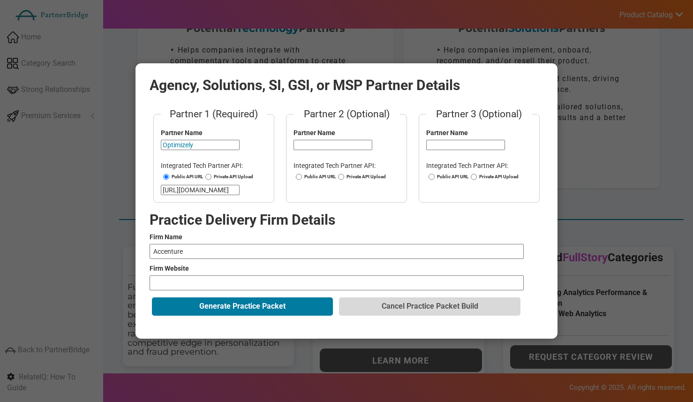
type input "Accenture"
paste input "https://www.accenture.com/us-en/services/marketing-experience"
type input "https://www.accenture.com/us-en/services/marketing-experience"
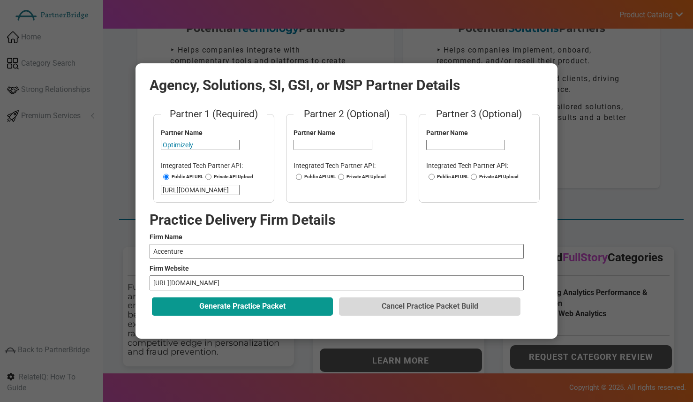
click at [270, 306] on button "Generate Practice Packet" at bounding box center [242, 306] width 181 height 18
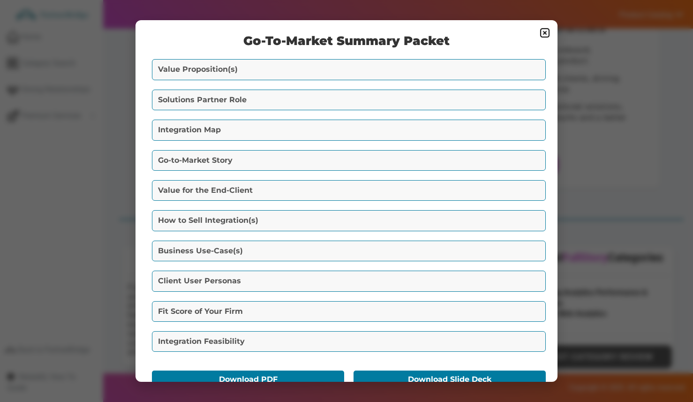
scroll to position [1, 0]
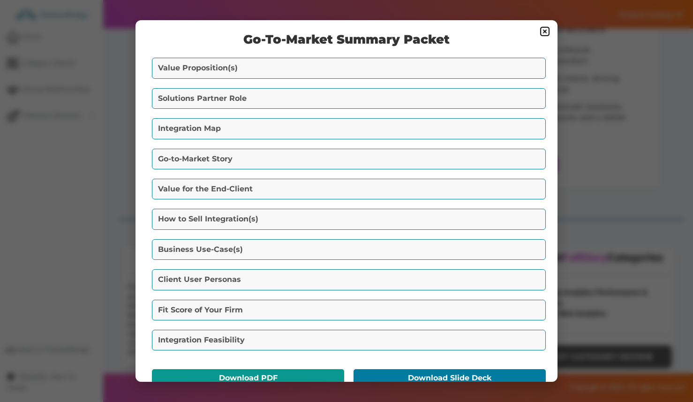
click at [269, 373] on button "Download PDF" at bounding box center [248, 378] width 192 height 18
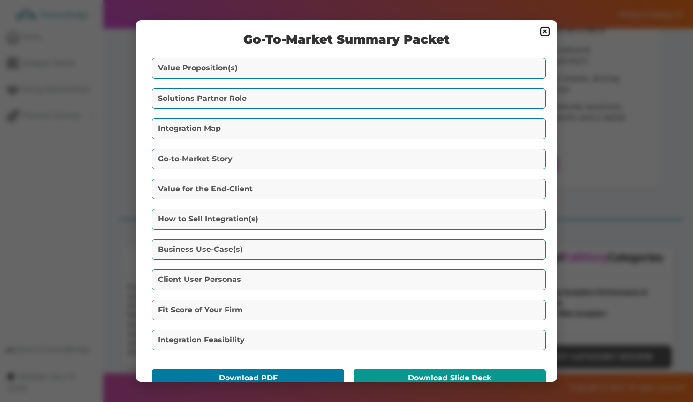
click at [402, 373] on button "Download Slide Deck" at bounding box center [449, 378] width 192 height 18
click at [543, 30] on img at bounding box center [544, 31] width 11 height 11
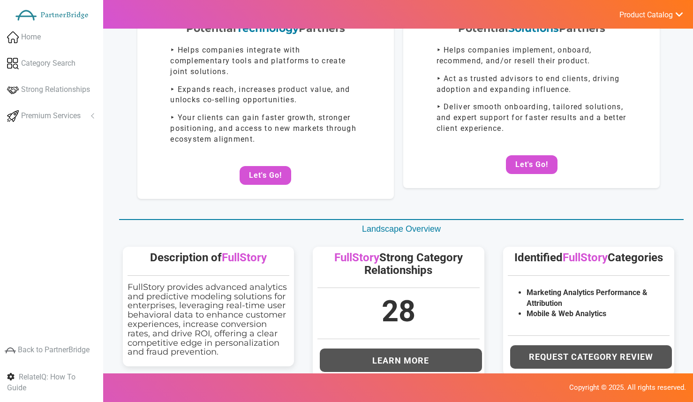
click at [531, 161] on button "Let's Go!" at bounding box center [532, 164] width 52 height 19
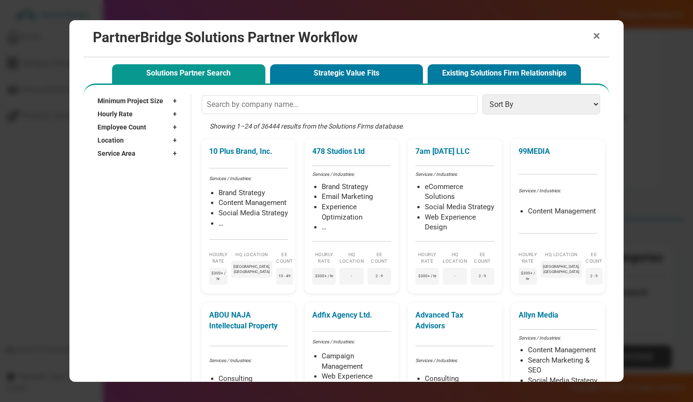
drag, startPoint x: 592, startPoint y: 43, endPoint x: 597, endPoint y: 38, distance: 7.0
click at [594, 41] on div "× PartnerBridge Solutions Partner Workflow" at bounding box center [346, 38] width 526 height 37
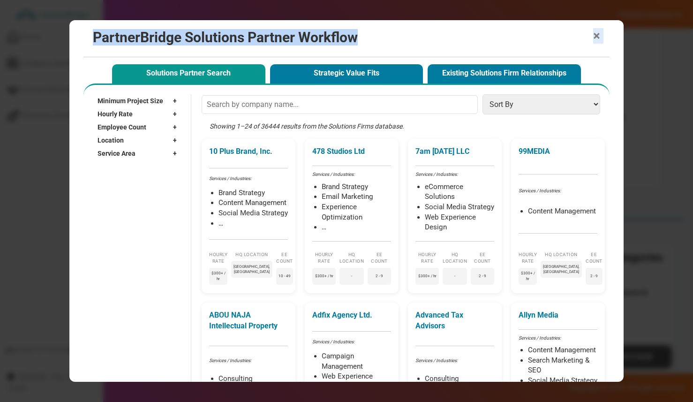
click at [597, 38] on span "×" at bounding box center [596, 36] width 7 height 13
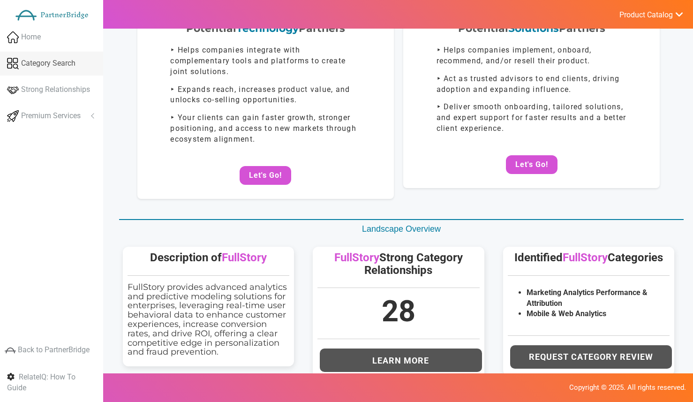
click at [75, 63] on span "Category Search" at bounding box center [48, 63] width 54 height 11
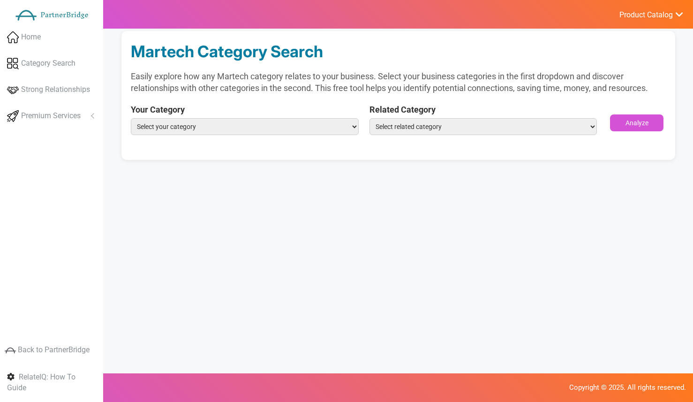
click at [239, 133] on select "Select your category Marketing Analytics Performance & Attribution Mobile & Web…" at bounding box center [245, 126] width 228 height 17
select select "Marketing Analytics Performance & Attribution"
click at [131, 118] on select "Select your category Marketing Analytics Performance & Attribution Mobile & Web…" at bounding box center [245, 126] width 228 height 17
drag, startPoint x: 476, startPoint y: 148, endPoint x: 473, endPoint y: 136, distance: 12.2
click at [476, 148] on div "Martech Category Search Easily explore how any Martech category relates to your…" at bounding box center [397, 95] width 553 height 129
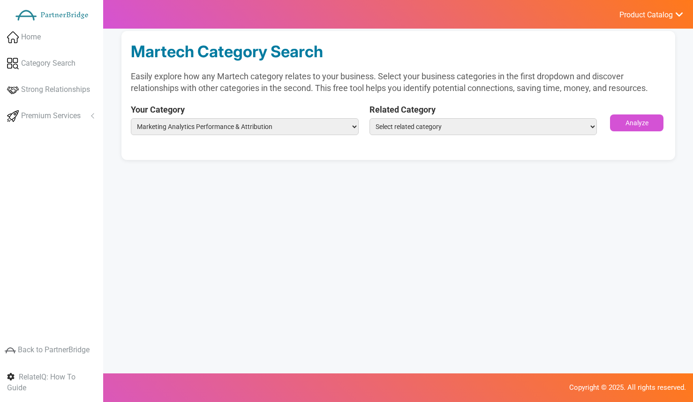
click at [466, 127] on select "Select related category ABM Advocacy Loyalty & Referrals Affiliate Marketing & …" at bounding box center [483, 126] width 228 height 17
select select "Advocacy Loyalty & Referrals"
click at [369, 118] on select "Select related category ABM Advocacy Loyalty & Referrals Affiliate Marketing & …" at bounding box center [483, 126] width 228 height 17
click at [647, 122] on button "Analyze" at bounding box center [636, 122] width 53 height 17
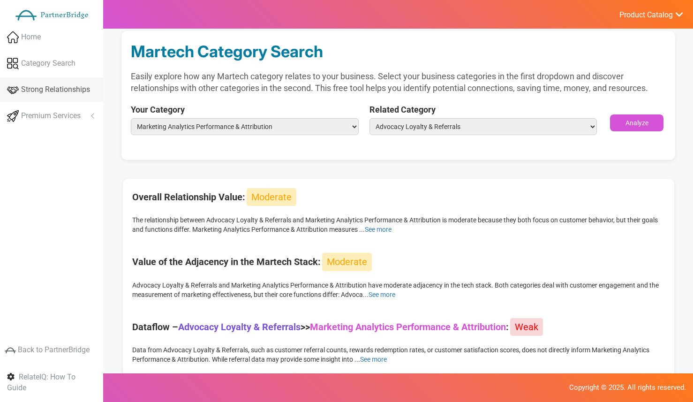
click at [65, 96] on link "Strong Relationships" at bounding box center [51, 90] width 103 height 24
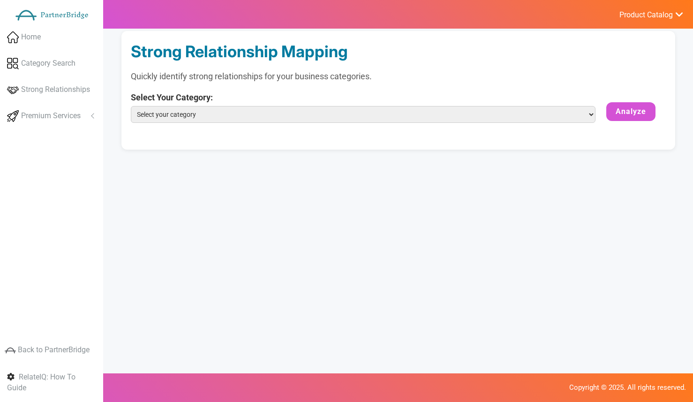
click at [290, 111] on select "Select your category Marketing Analytics Performance & Attribution Mobile & Web…" at bounding box center [363, 114] width 464 height 17
select select "Mobile & Web Analytics"
click at [131, 106] on select "Select your category Marketing Analytics Performance & Attribution Mobile & Web…" at bounding box center [363, 114] width 464 height 17
drag, startPoint x: 645, startPoint y: 116, endPoint x: 642, endPoint y: 112, distance: 5.1
click at [642, 112] on button "Analyze" at bounding box center [630, 111] width 49 height 19
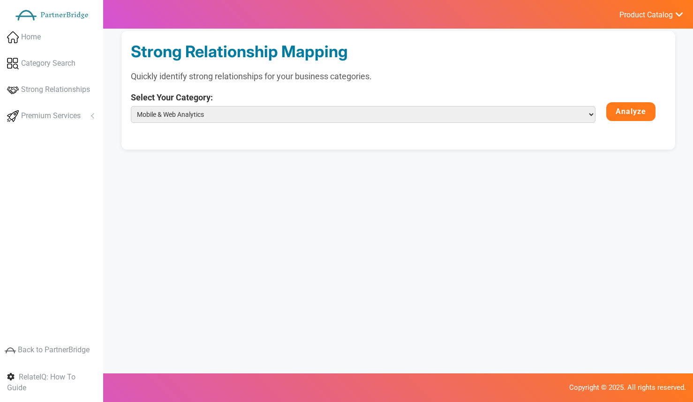
click at [642, 112] on button "Analyze" at bounding box center [630, 111] width 49 height 19
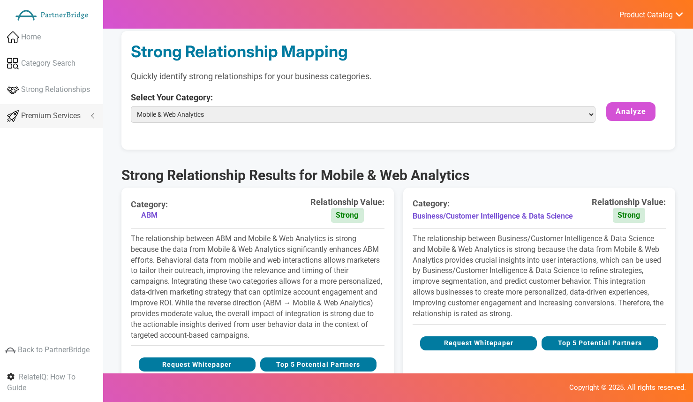
click at [54, 111] on span "Premium Services" at bounding box center [51, 116] width 60 height 11
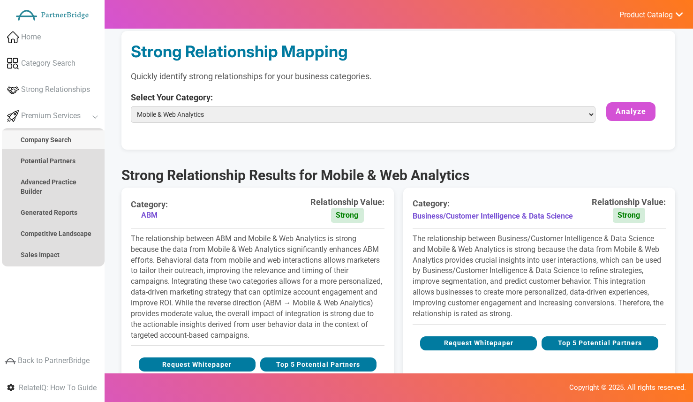
click at [64, 133] on link "Company Search" at bounding box center [53, 139] width 103 height 19
click at [64, 135] on link "Company Search" at bounding box center [53, 139] width 103 height 19
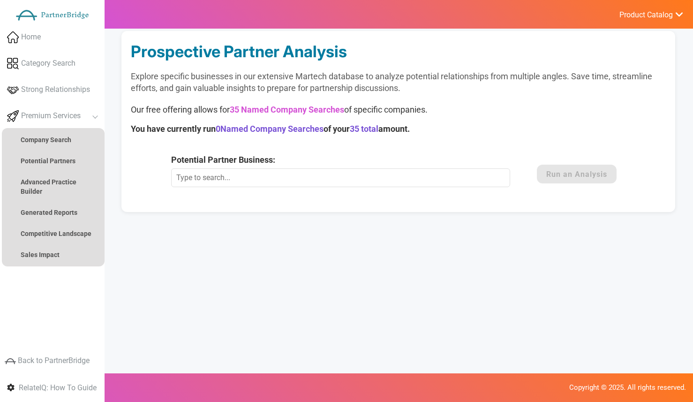
click at [279, 166] on div "Potential Partner Business: This Marketing Technology Company is not currently …" at bounding box center [349, 170] width 357 height 33
click at [286, 188] on form "Potential Partner Business: This Marketing Technology Company is not currently …" at bounding box center [398, 174] width 455 height 40
click at [288, 182] on input "Potential Partner Business:" at bounding box center [340, 177] width 339 height 19
type input "1CRM"
click at [567, 174] on button "Run an Analysis" at bounding box center [577, 173] width 80 height 19
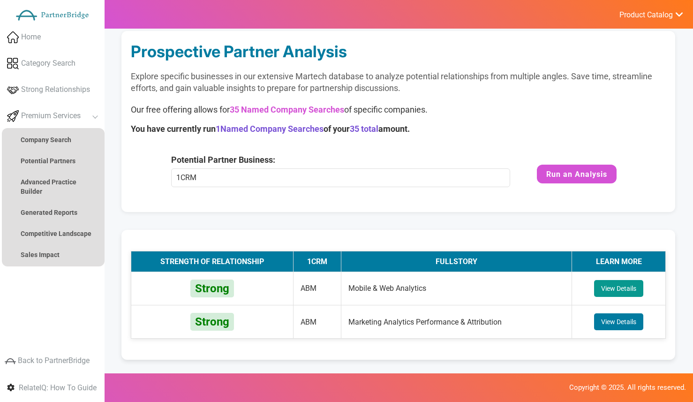
click at [597, 280] on button "View Details" at bounding box center [618, 288] width 49 height 17
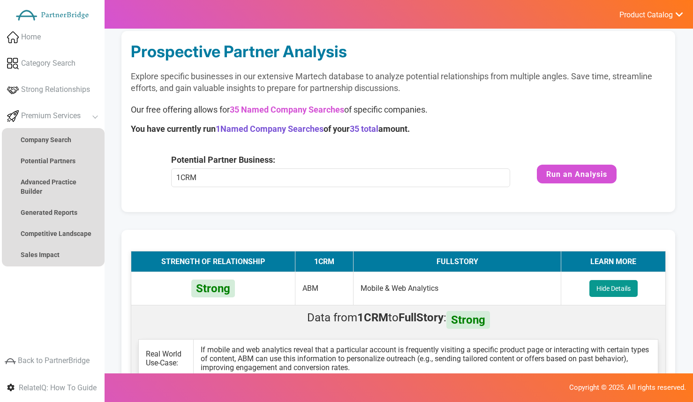
click at [607, 280] on button "Hide Details" at bounding box center [613, 288] width 48 height 17
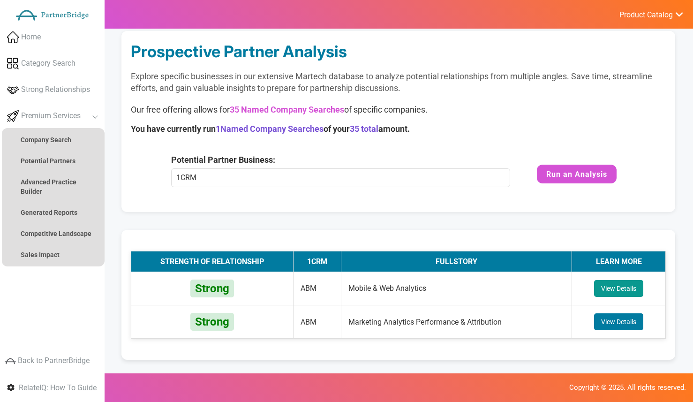
click at [608, 280] on button "View Details" at bounding box center [618, 288] width 49 height 17
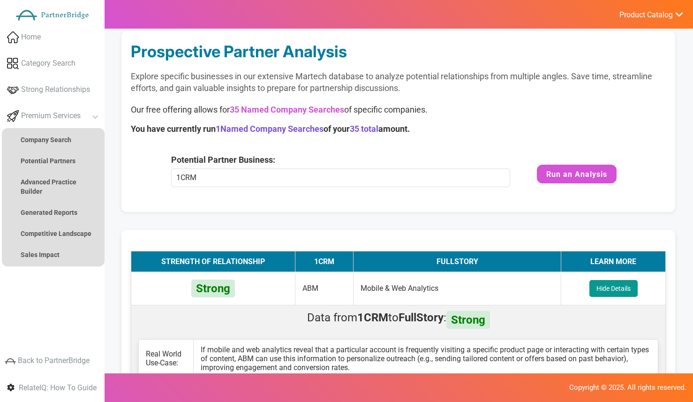
drag, startPoint x: 602, startPoint y: 281, endPoint x: 594, endPoint y: 279, distance: 8.2
click at [601, 280] on button "Hide Details" at bounding box center [613, 288] width 48 height 17
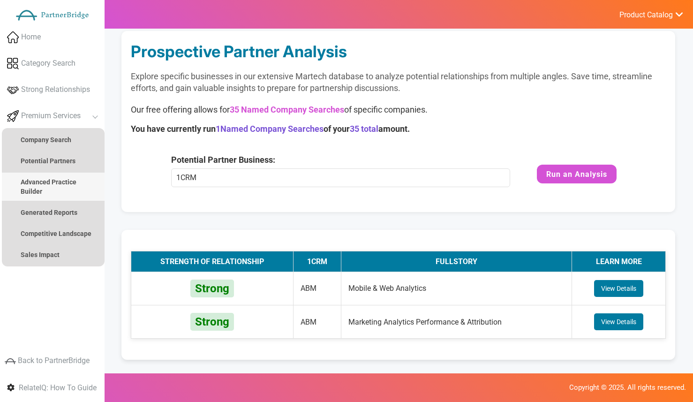
click at [42, 182] on strong "Advanced Practice Builder" at bounding box center [49, 186] width 56 height 17
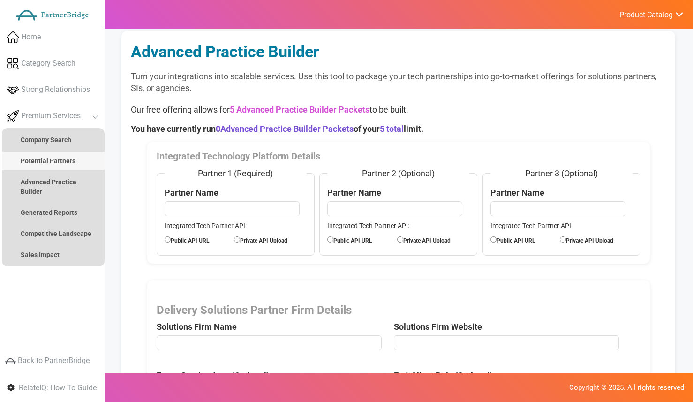
click at [48, 162] on strong "Potential Partners" at bounding box center [48, 160] width 55 height 7
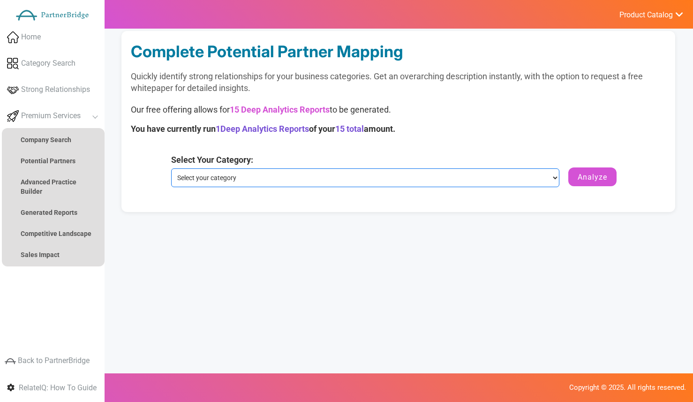
click at [299, 179] on select "Select your category Marketing Analytics Performance & Attribution Mobile & Web…" at bounding box center [365, 177] width 388 height 19
click at [295, 186] on select "Select your category Marketing Analytics Performance & Attribution Mobile & Web…" at bounding box center [365, 177] width 388 height 19
select select "Mobile & Web Analytics"
click at [171, 168] on select "Select your category Marketing Analytics Performance & Attribution Mobile & Web…" at bounding box center [365, 177] width 388 height 19
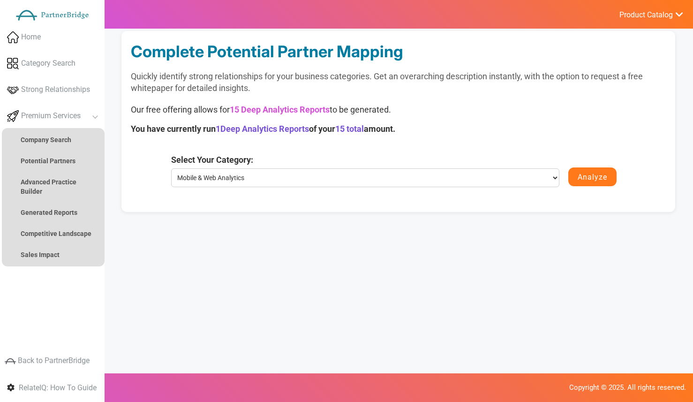
click at [592, 182] on button "Analyze" at bounding box center [592, 176] width 48 height 19
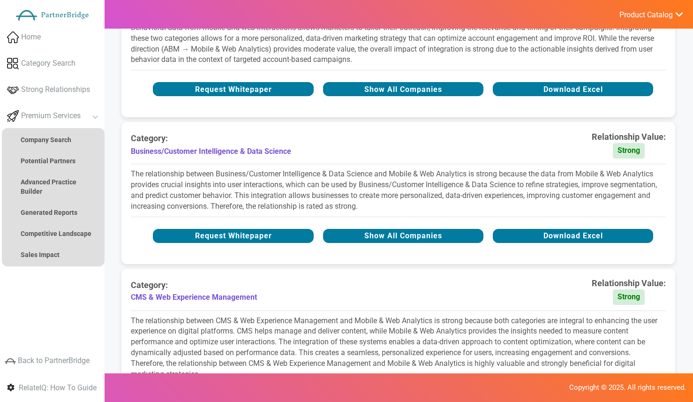
scroll to position [318, 0]
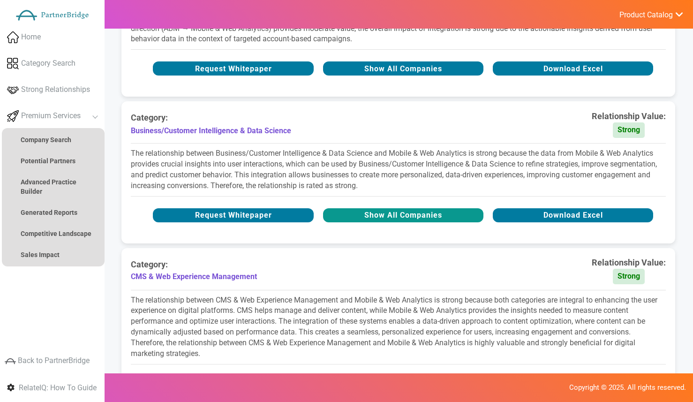
click at [386, 216] on button "Show All Companies" at bounding box center [403, 215] width 160 height 14
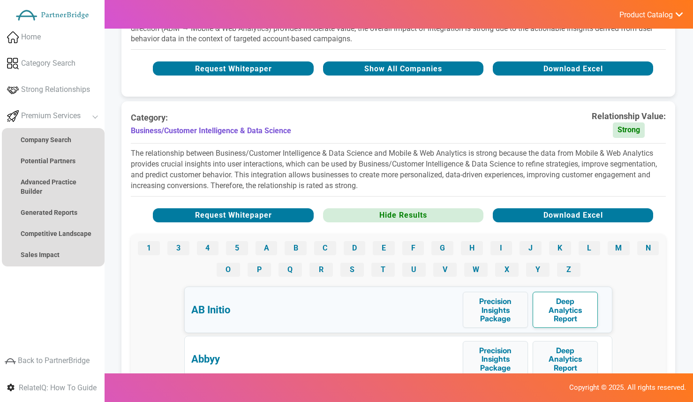
click at [546, 303] on button "Deep Analytics Report" at bounding box center [564, 309] width 65 height 36
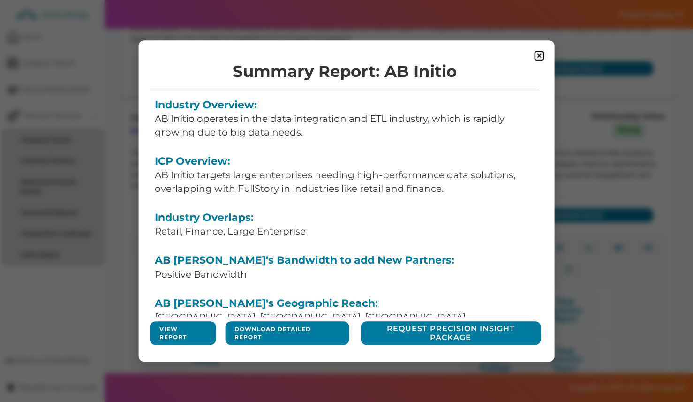
click at [186, 330] on link "View Report" at bounding box center [182, 333] width 47 height 16
click at [546, 60] on span at bounding box center [538, 55] width 30 height 30
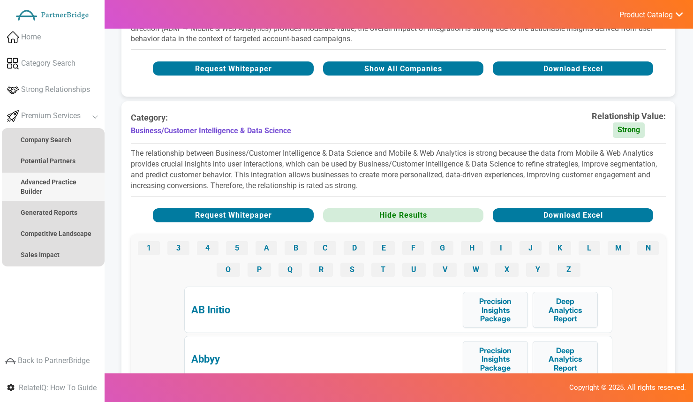
click at [54, 174] on link "Advanced Practice Builder" at bounding box center [53, 186] width 103 height 28
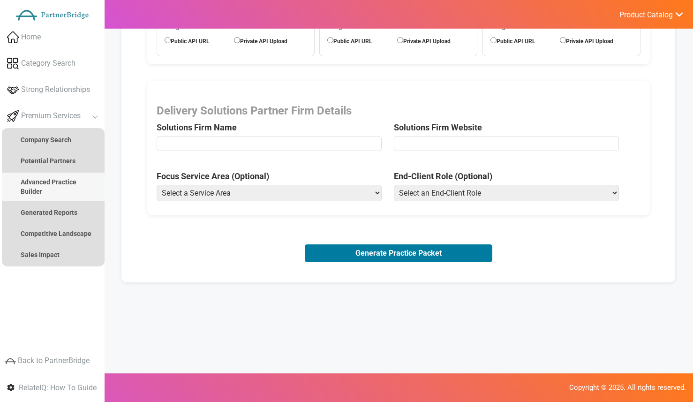
scroll to position [0, 0]
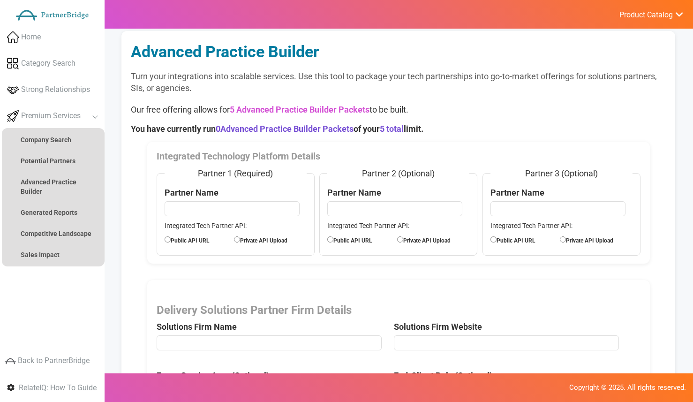
click at [244, 208] on input "text" at bounding box center [231, 208] width 135 height 15
type input "Optimizely"
click at [196, 241] on label "Public API URL" at bounding box center [199, 239] width 70 height 10
click at [171, 241] on input "Public API URL" at bounding box center [167, 239] width 6 height 6
radio input "true"
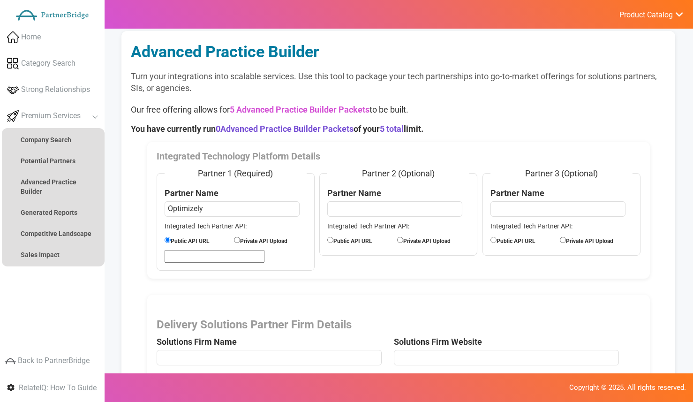
click at [205, 255] on input "url" at bounding box center [214, 256] width 100 height 13
paste input "https://docs.developers.optimizely.com/web-experimentation/docs/getting-started"
type input "https://docs.developers.optimizely.com/web-experimentation/docs/getting-started"
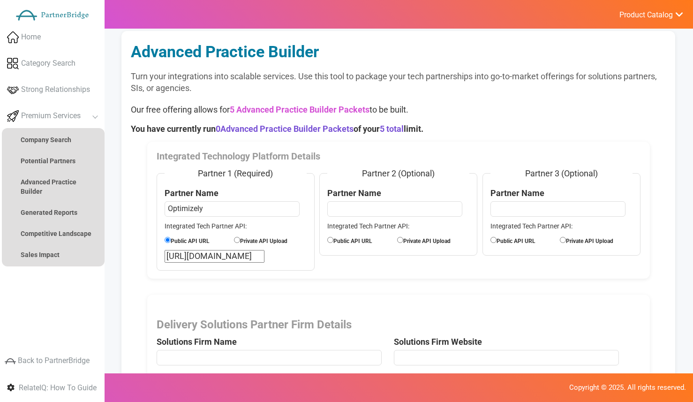
click at [279, 273] on div "Integrated Technology Platform Details Partner 1 (Required) Partner Name Optimi…" at bounding box center [398, 210] width 503 height 137
click at [339, 205] on input "text" at bounding box center [394, 208] width 135 height 15
paste input "https://segment.com/docs/connections/sources/catalog/libraries/website/javascri…"
type input "Segment (now Twilio Segment)"
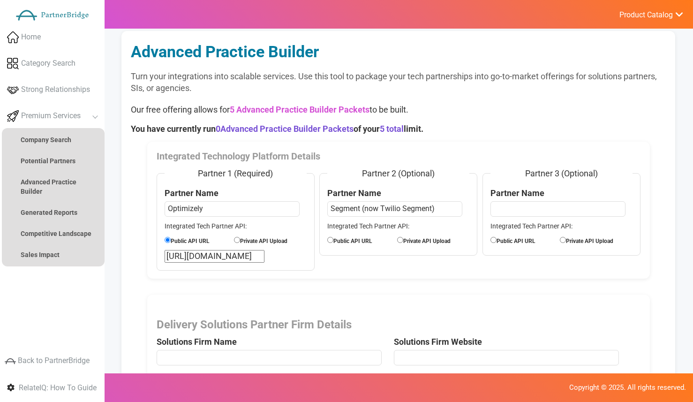
scroll to position [0, 0]
click at [365, 246] on fieldset "Partner 2 (Optional) Partner Name Segment (now Twilio Segment) Integrated Tech …" at bounding box center [398, 211] width 158 height 88
click at [362, 239] on label "Public API URL" at bounding box center [362, 240] width 70 height 10
click at [333, 239] on input "Public API URL" at bounding box center [330, 240] width 6 height 6
radio input "true"
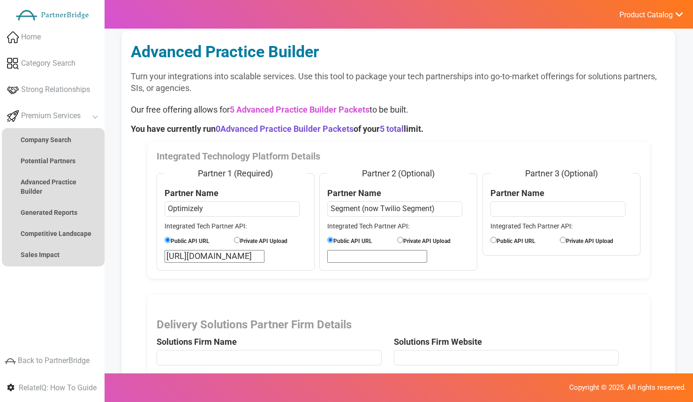
click at [365, 248] on fieldset "Partner 2 (Optional) Partner Name Segment (now Twilio Segment) Integrated Tech …" at bounding box center [398, 218] width 158 height 103
click at [367, 250] on input "url" at bounding box center [377, 256] width 100 height 13
paste input "https://segment.com/docs/connections/sources/catalog/libraries/website/javascri…"
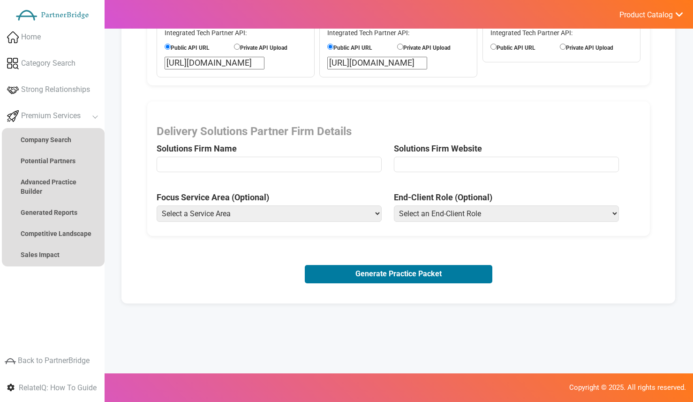
type input "https://segment.com/docs/connections/sources/catalog/libraries/website/javascri…"
click at [359, 289] on div "Advanced Practice Builder Turn your integrations into scalable services. Use th…" at bounding box center [397, 70] width 553 height 465
click at [224, 168] on input "text" at bounding box center [269, 163] width 225 height 15
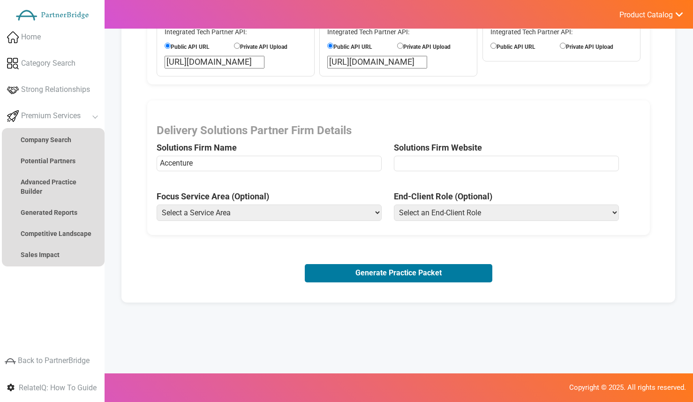
type input "Accenture"
paste input "https://www.accenture.com/us-en/services/marketing-experience"
type input "https://www.accenture.com/us-en/services/marketing-experience"
drag, startPoint x: 344, startPoint y: 202, endPoint x: 340, endPoint y: 208, distance: 7.0
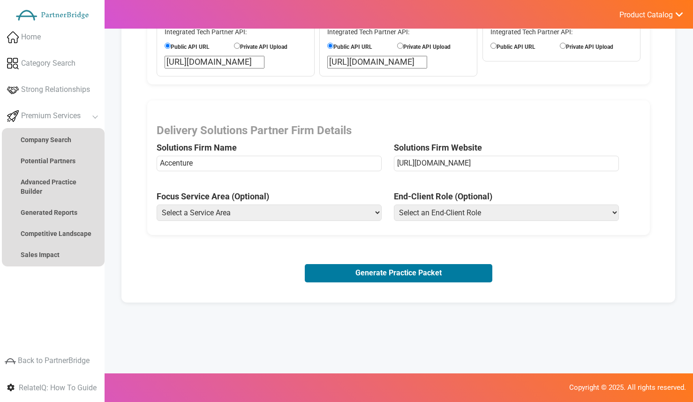
click at [344, 202] on span "Focus Service Area (Optional) Select a Service Area Analytics (eCommerce) Analy…" at bounding box center [275, 208] width 237 height 36
click at [339, 210] on select "Select a Service Area Analytics (eCommerce) Analytics (Retail) Application Deve…" at bounding box center [269, 212] width 225 height 16
select select "Experience Optimization (Retail)"
click at [157, 204] on select "Select a Service Area Analytics (eCommerce) Analytics (Retail) Application Deve…" at bounding box center [269, 212] width 225 height 16
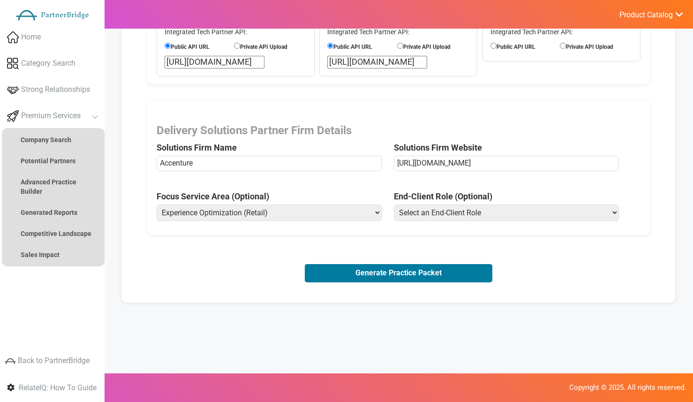
click at [475, 215] on select "Select an End-Client Role Chief Executive Officer (CEO) Chief Operating Officer…" at bounding box center [506, 212] width 225 height 16
select select "Chief Product Officer"
click at [394, 204] on select "Select an End-Client Role Chief Executive Officer (CEO) Chief Operating Officer…" at bounding box center [506, 212] width 225 height 16
click at [396, 277] on button "Generate Practice Packet" at bounding box center [398, 273] width 187 height 18
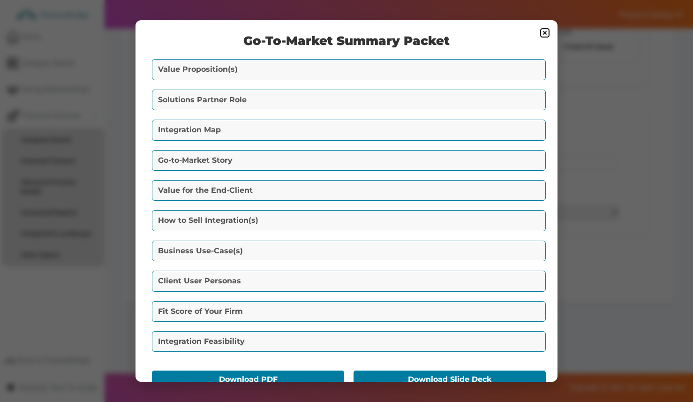
scroll to position [23, 0]
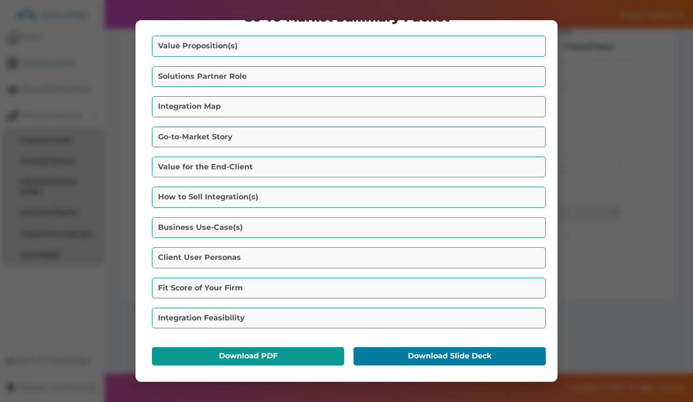
click at [263, 353] on button "Download PDF" at bounding box center [248, 356] width 192 height 18
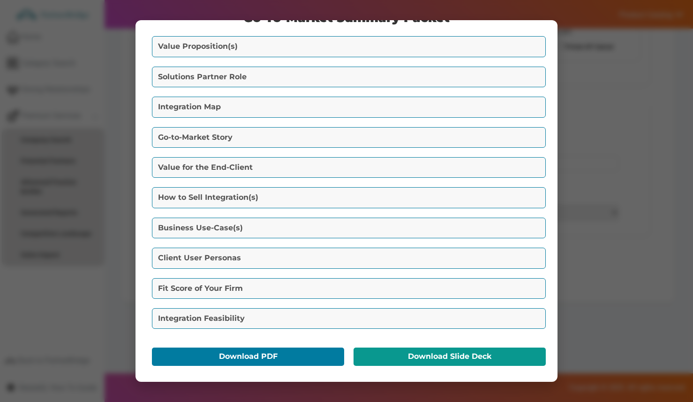
click at [448, 362] on button "Download Slide Deck" at bounding box center [449, 356] width 192 height 18
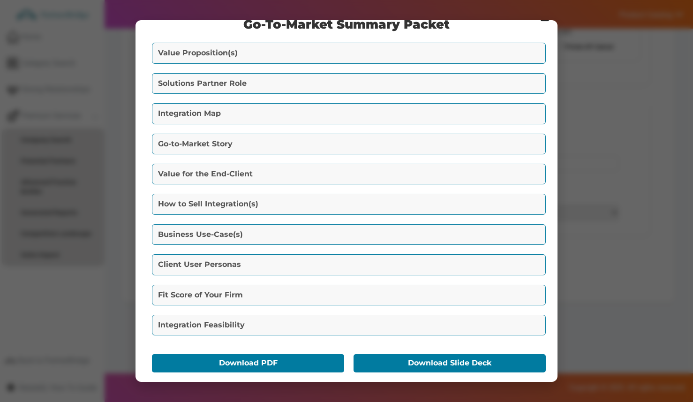
scroll to position [0, 0]
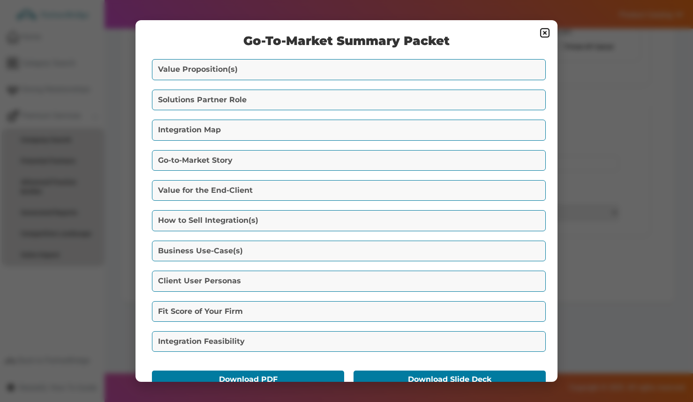
click at [543, 34] on img at bounding box center [544, 32] width 11 height 11
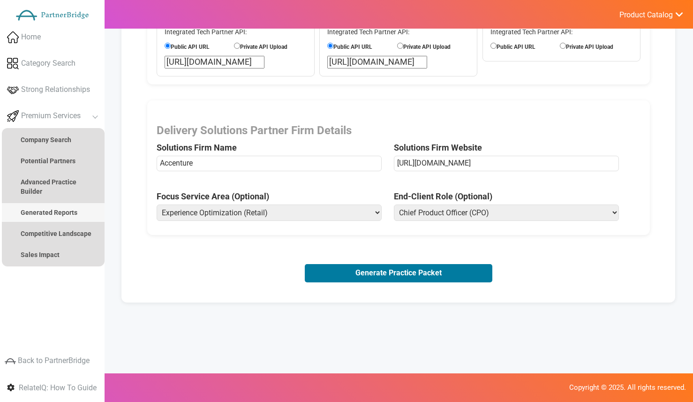
click at [86, 212] on link "Generated Reports" at bounding box center [53, 212] width 103 height 19
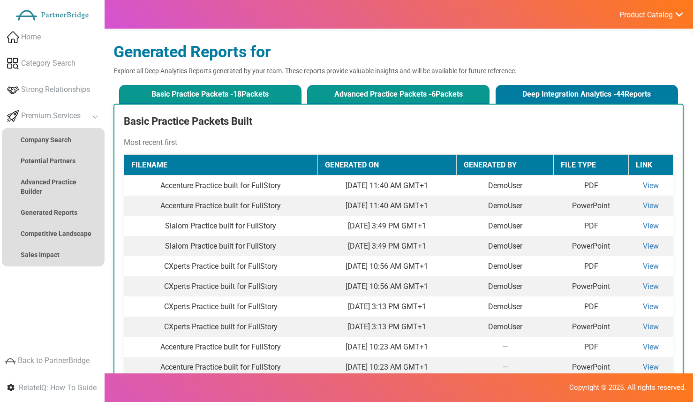
click at [353, 102] on button "Advanced Practice Packets - 6 Packets" at bounding box center [398, 94] width 182 height 19
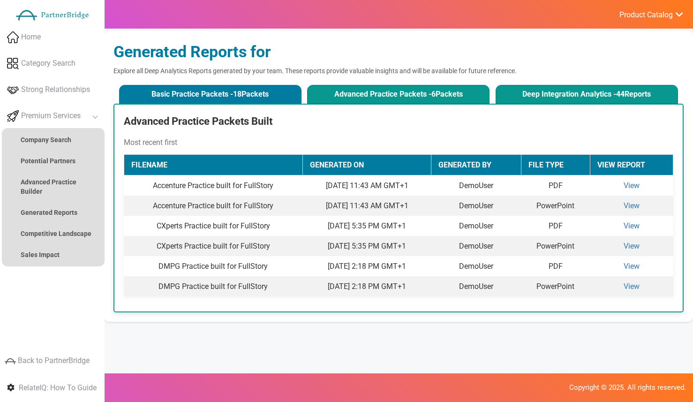
scroll to position [1, 0]
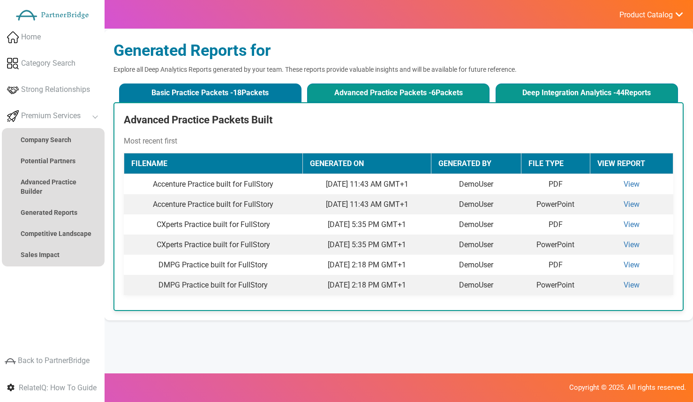
click at [538, 90] on button "Deep Integration Analytics - 44 Reports" at bounding box center [586, 92] width 182 height 19
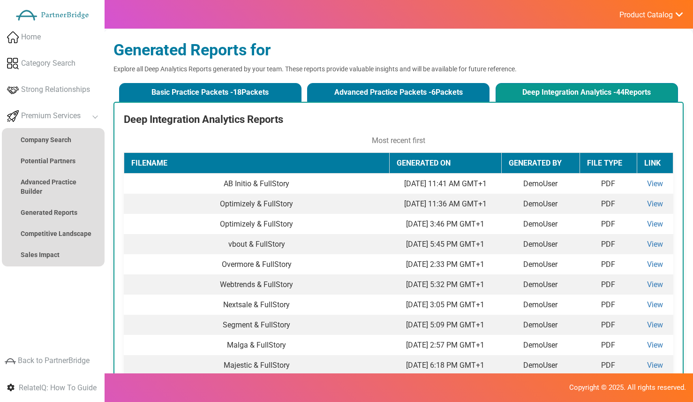
scroll to position [3, 0]
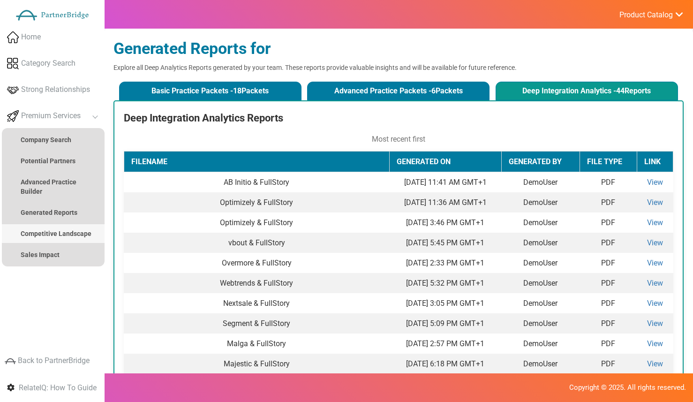
click at [76, 230] on strong "Competitive Landscape" at bounding box center [56, 233] width 71 height 7
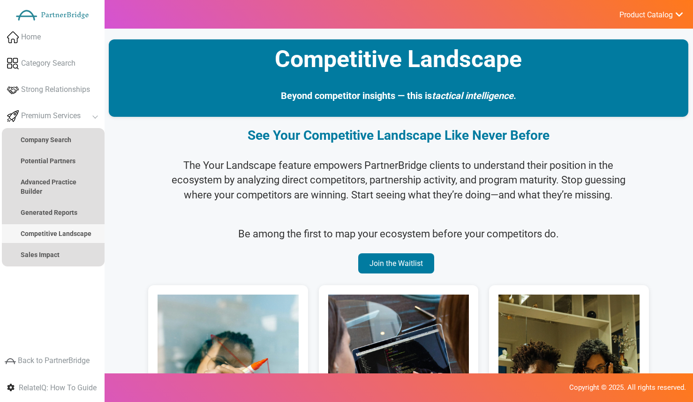
scroll to position [0, 0]
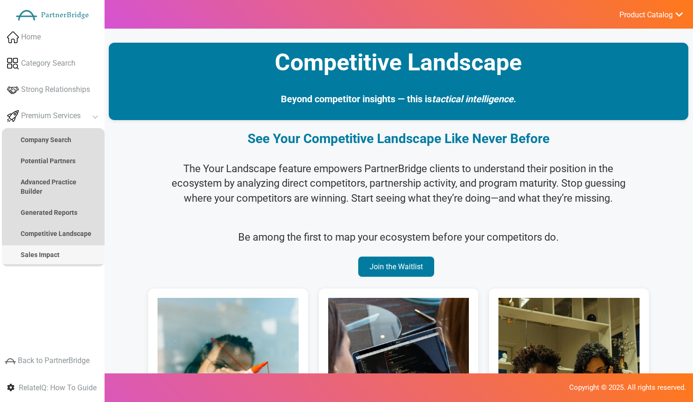
click at [56, 251] on strong "Sales Impact" at bounding box center [40, 254] width 39 height 7
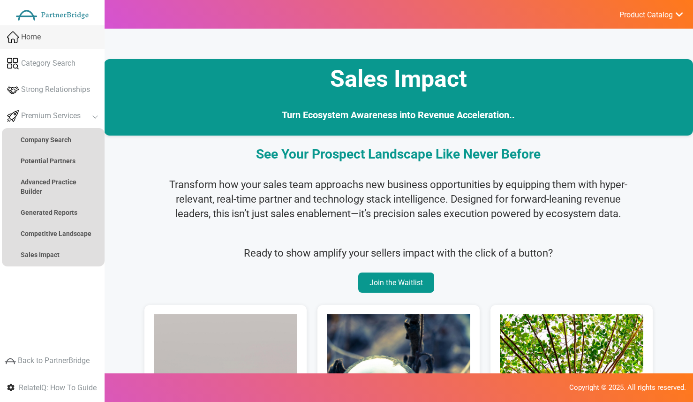
click at [40, 34] on span "Home" at bounding box center [31, 37] width 20 height 11
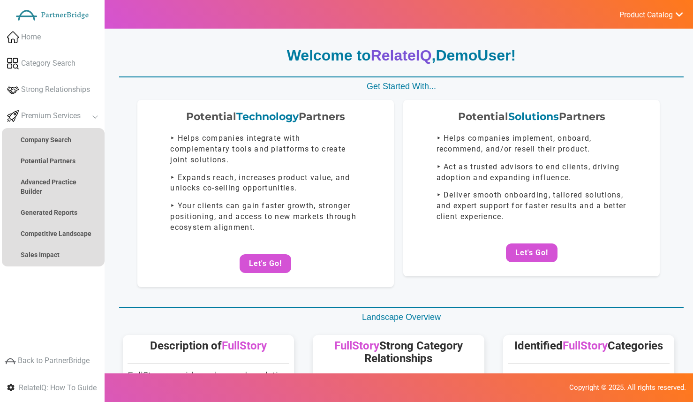
click at [631, 20] on link "Product Catalog" at bounding box center [646, 14] width 75 height 13
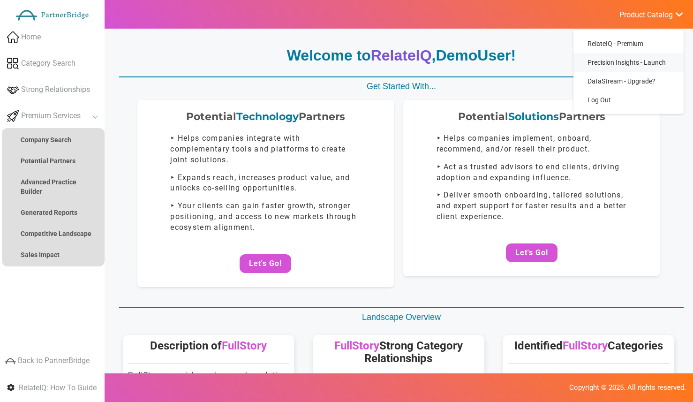
click at [621, 58] on link "Precision Insights - Launch" at bounding box center [628, 62] width 110 height 19
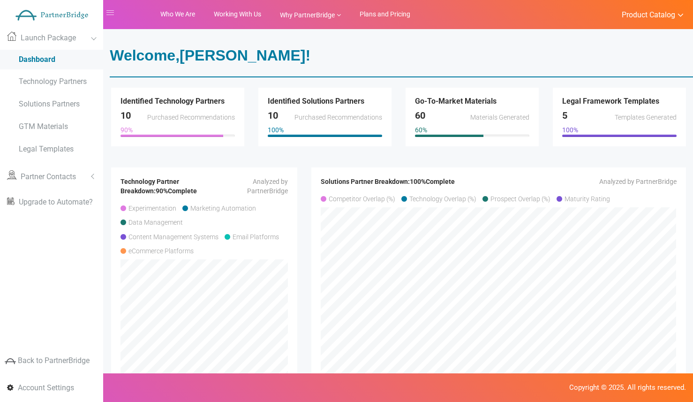
scroll to position [56, 0]
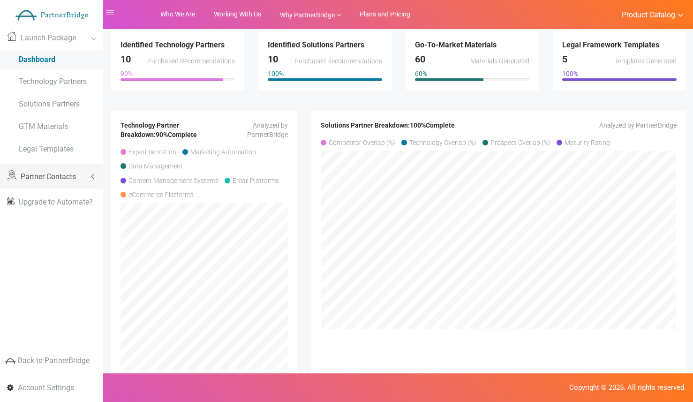
click at [49, 172] on span "Partner Contacts" at bounding box center [48, 176] width 55 height 9
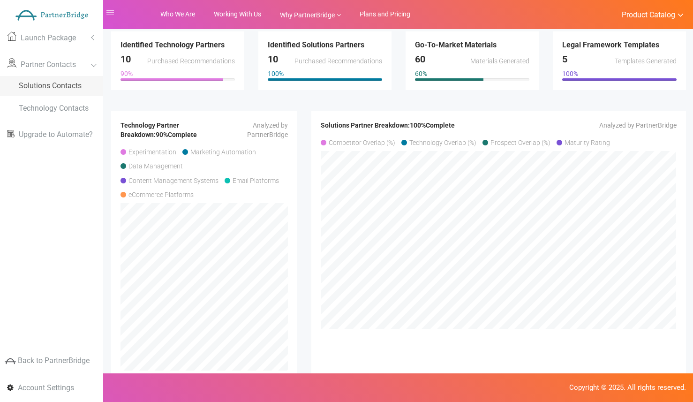
click at [73, 81] on span "Solutions Contacts" at bounding box center [50, 85] width 63 height 9
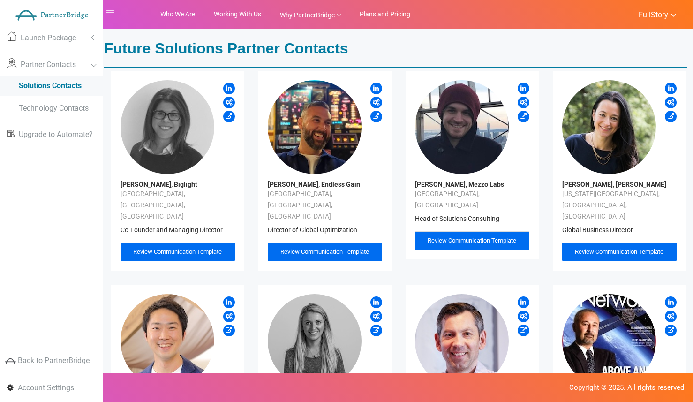
drag, startPoint x: 325, startPoint y: 231, endPoint x: 237, endPoint y: 221, distance: 88.6
click at [325, 248] on span "Review Communication Template" at bounding box center [324, 251] width 89 height 7
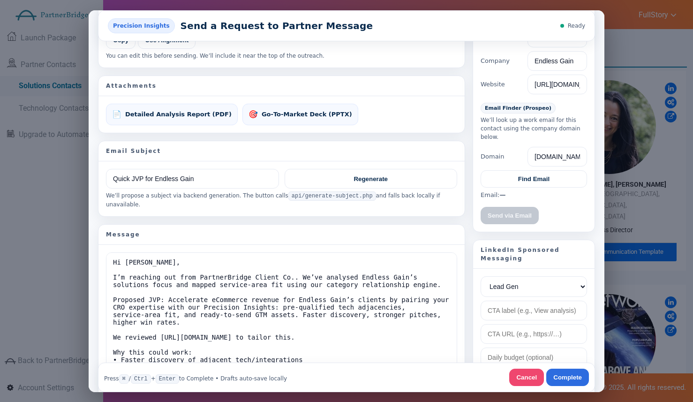
scroll to position [60, 0]
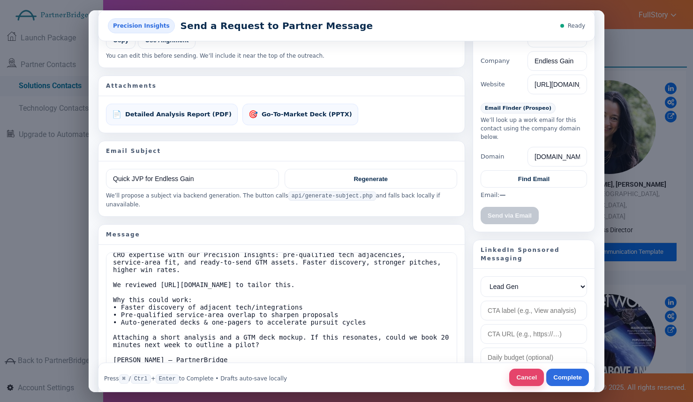
click at [510, 373] on button "Cancel" at bounding box center [526, 376] width 35 height 17
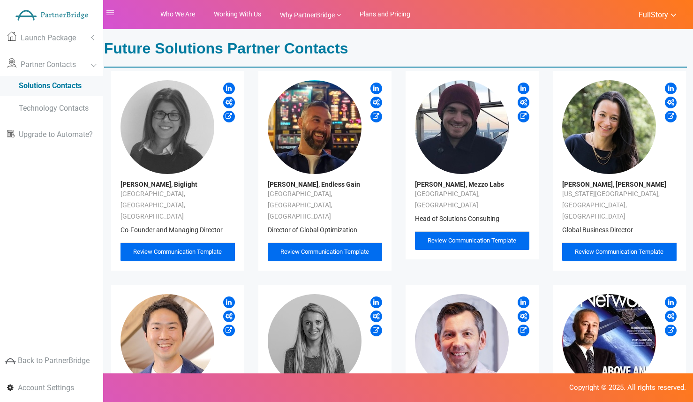
scroll to position [0, 0]
click at [364, 242] on div "Review Communication Template" at bounding box center [325, 251] width 114 height 19
click at [351, 242] on div "Review Communication Template" at bounding box center [325, 251] width 114 height 19
click at [646, 12] on span "FullStory" at bounding box center [653, 14] width 30 height 9
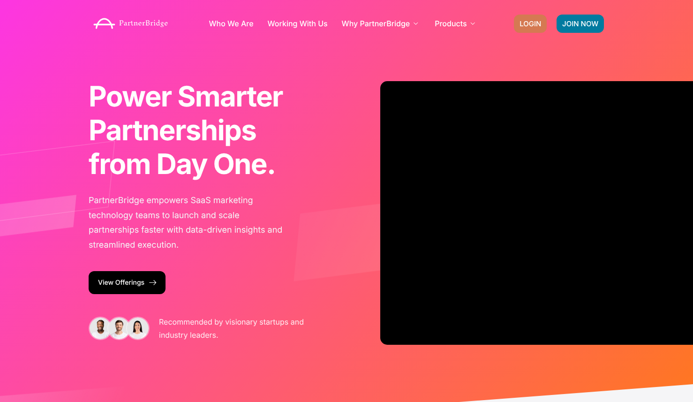
click at [531, 28] on link "LOGIN" at bounding box center [530, 24] width 33 height 18
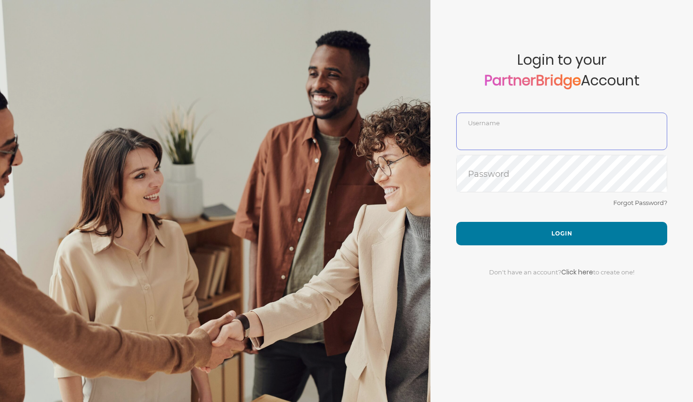
type input "DemoUser"
click at [533, 127] on input "DemoUser" at bounding box center [561, 138] width 210 height 22
drag, startPoint x: 444, startPoint y: 203, endPoint x: 460, endPoint y: 206, distance: 16.2
click at [444, 204] on form "Account created successfully! Please enter your username and password below to …" at bounding box center [561, 201] width 262 height 402
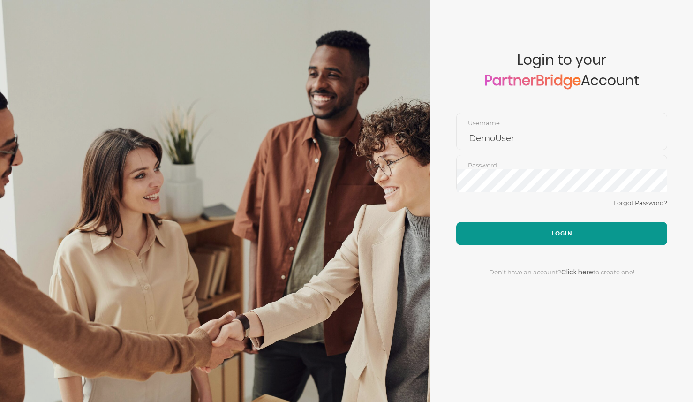
click at [499, 230] on button "Login" at bounding box center [561, 233] width 211 height 23
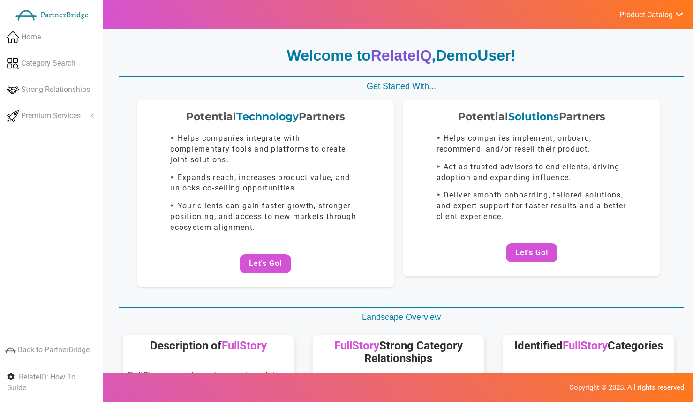
click at [630, 19] on span "Product Catalog" at bounding box center [645, 14] width 53 height 9
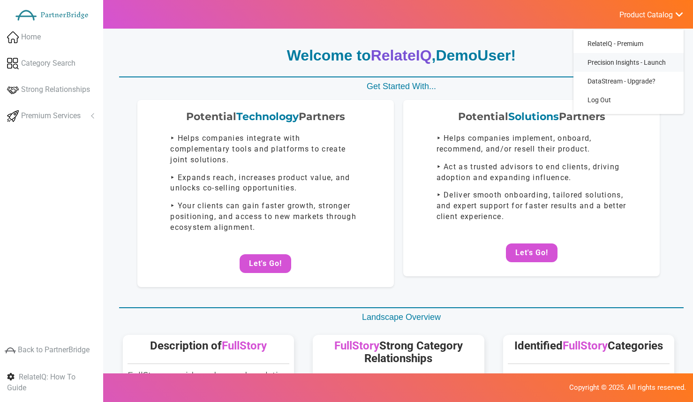
click at [632, 63] on span "Precision Insights - Launch" at bounding box center [626, 62] width 78 height 7
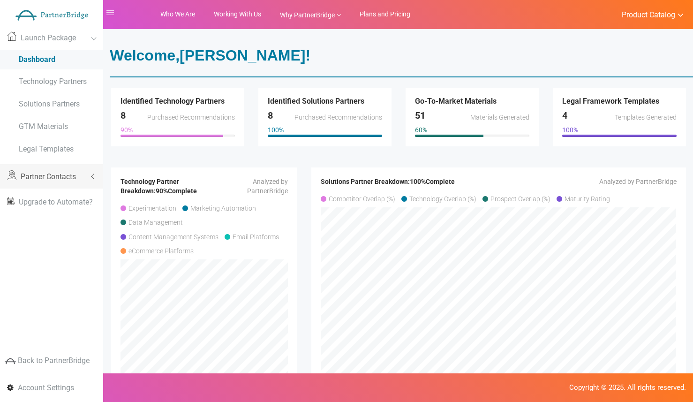
click at [77, 176] on link "Partner Contacts" at bounding box center [51, 176] width 103 height 24
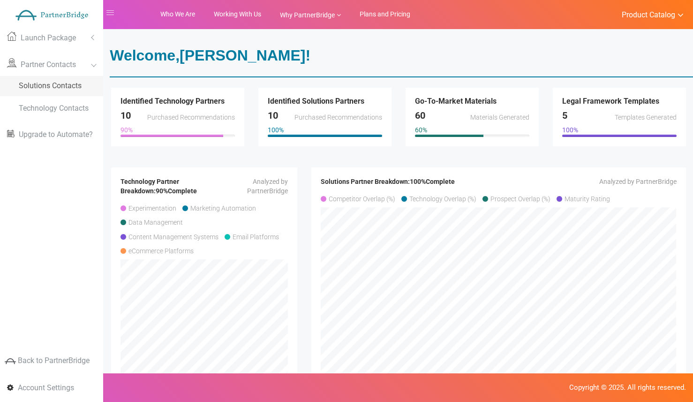
click at [71, 88] on span "Solutions Contacts" at bounding box center [50, 85] width 63 height 9
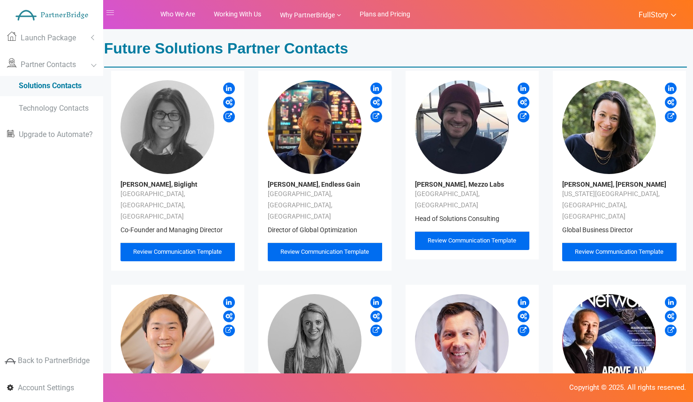
type textarea "Hi [PERSON_NAME], I’m reaching out from PartnerBridge Client Co.. We’ve analyse…"
click at [346, 248] on span "Review Communication Template" at bounding box center [324, 251] width 89 height 7
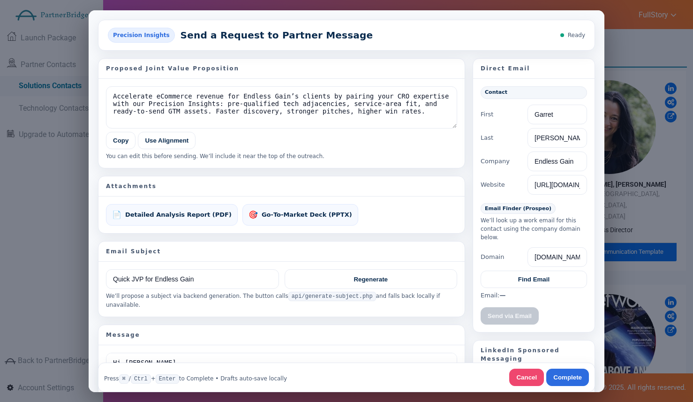
click at [317, 155] on div "You can edit this before sending. We’ll include it near the top of the outreach." at bounding box center [281, 155] width 351 height 8
drag, startPoint x: 357, startPoint y: 155, endPoint x: 196, endPoint y: 158, distance: 160.3
click at [196, 158] on div "You can edit this before sending. We’ll include it near the top of the outreach." at bounding box center [281, 155] width 351 height 8
copy div "We’ll include it near the top of the outreach."
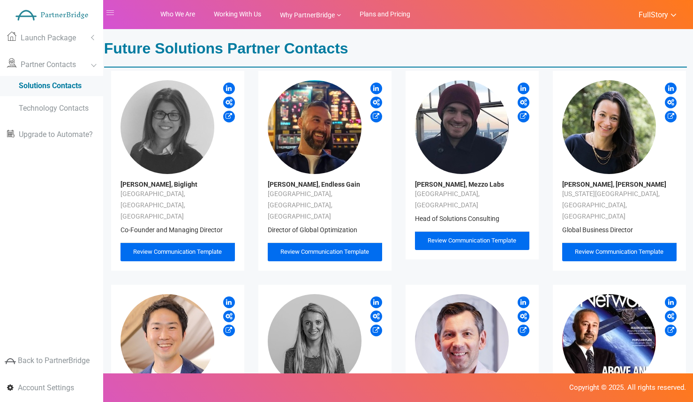
click at [319, 242] on div "Review Communication Template" at bounding box center [325, 251] width 114 height 19
click at [321, 248] on span "Review Communication Template" at bounding box center [324, 251] width 89 height 7
click at [351, 248] on span "Review Communication Template" at bounding box center [324, 251] width 89 height 7
click at [316, 242] on div "Review Communication Template" at bounding box center [325, 251] width 114 height 19
click at [320, 242] on div "Review Communication Template" at bounding box center [325, 251] width 114 height 19
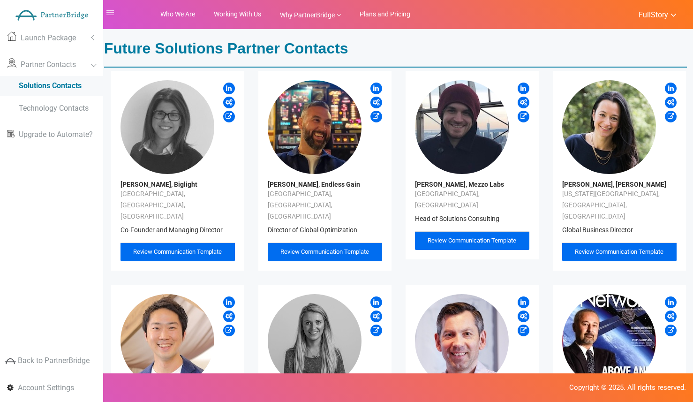
click at [321, 248] on span "Review Communication Template" at bounding box center [324, 251] width 89 height 7
click at [343, 218] on div "Garret Cunningham, Endless Gain Manchester, England, UK Director of Global Opti…" at bounding box center [325, 161] width 114 height 162
click at [343, 248] on span "Review Communication Template" at bounding box center [324, 251] width 89 height 7
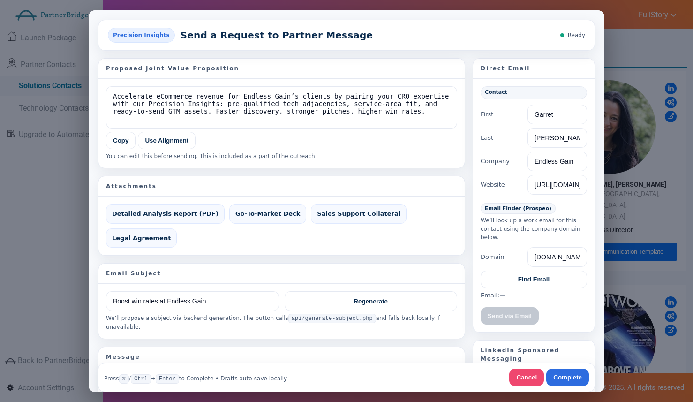
click at [270, 183] on div "Attachments" at bounding box center [281, 186] width 366 height 20
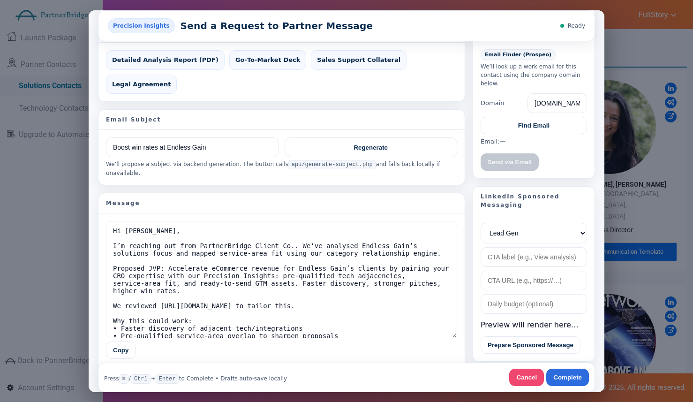
drag, startPoint x: 418, startPoint y: 165, endPoint x: 390, endPoint y: 161, distance: 28.4
click at [418, 164] on section "Proposed Joint Value Proposition Accelerate eCommerce revenue for Endless Gain’…" at bounding box center [281, 145] width 367 height 482
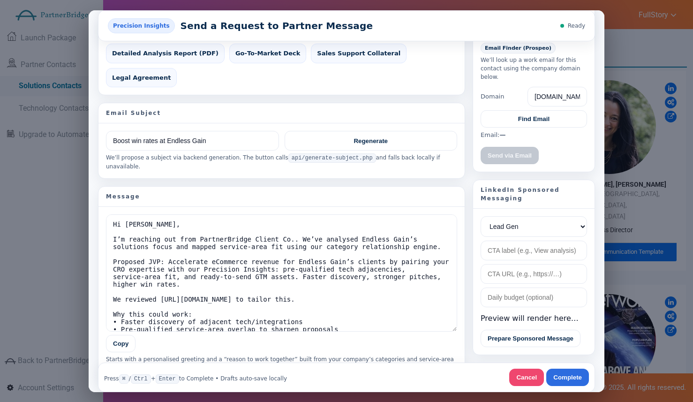
scroll to position [160, 0]
drag, startPoint x: 191, startPoint y: 141, endPoint x: 105, endPoint y: 133, distance: 86.1
click at [106, 153] on div "We’ll propose a subject via backend generation. The button calls api/generate-s…" at bounding box center [281, 161] width 351 height 17
copy div "We’ll propose a subject via backend generation. The button calls api/generate-s…"
click at [315, 153] on span "api/generate-subject.php" at bounding box center [332, 157] width 88 height 9
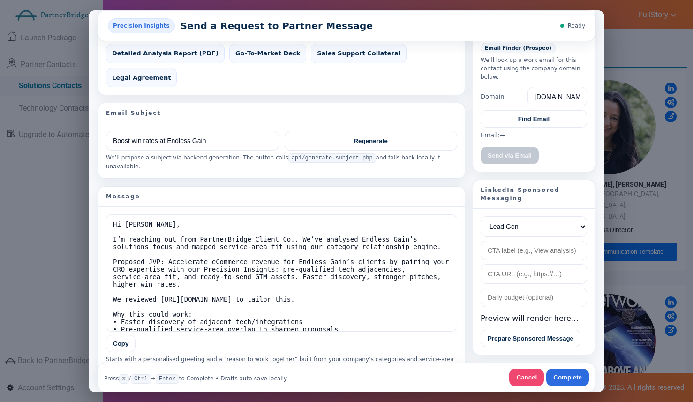
scroll to position [60, 0]
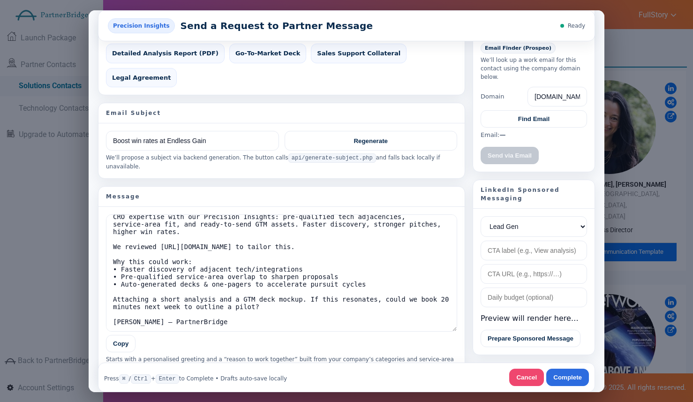
drag, startPoint x: 290, startPoint y: 327, endPoint x: 292, endPoint y: 334, distance: 7.7
click at [291, 328] on div "Hi Garret, I’m reaching out from PartnerBridge Client Co.. We’ve analysed Endle…" at bounding box center [281, 292] width 366 height 173
click at [293, 354] on div "Starts with a personalised greeting and a “reason to work together” built from …" at bounding box center [281, 362] width 351 height 17
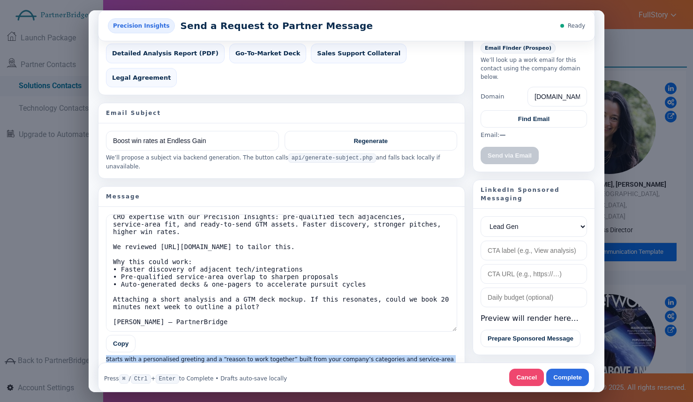
drag, startPoint x: 293, startPoint y: 339, endPoint x: 119, endPoint y: 328, distance: 174.6
click at [119, 354] on div "Starts with a personalised greeting and a “reason to work together” built from …" at bounding box center [281, 362] width 351 height 17
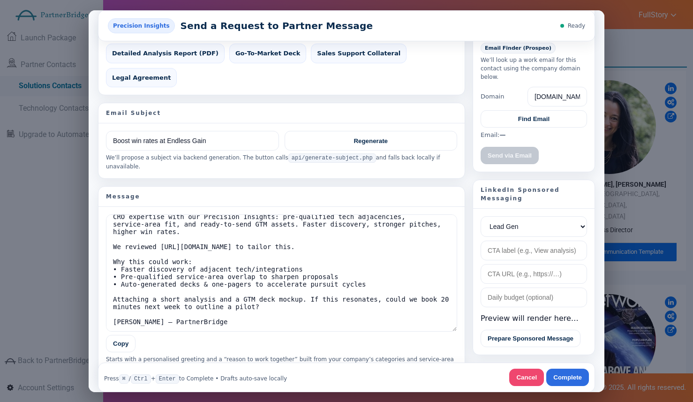
click at [312, 370] on div "Press ⌘ / Ctrl + Enter to Complete • Drafts auto‑save locally Cancel Complete" at bounding box center [346, 377] width 497 height 30
click at [296, 374] on div "Press ⌘ / Ctrl + Enter to Complete • Drafts auto‑save locally Cancel Complete" at bounding box center [346, 377] width 497 height 30
click at [277, 377] on div "Press ⌘ / Ctrl + Enter to Complete • Drafts auto‑save locally" at bounding box center [195, 377] width 183 height 9
drag, startPoint x: 277, startPoint y: 377, endPoint x: 112, endPoint y: 373, distance: 164.5
click at [112, 373] on div "Press ⌘ / Ctrl + Enter to Complete • Drafts auto‑save locally Cancel Complete" at bounding box center [346, 377] width 497 height 30
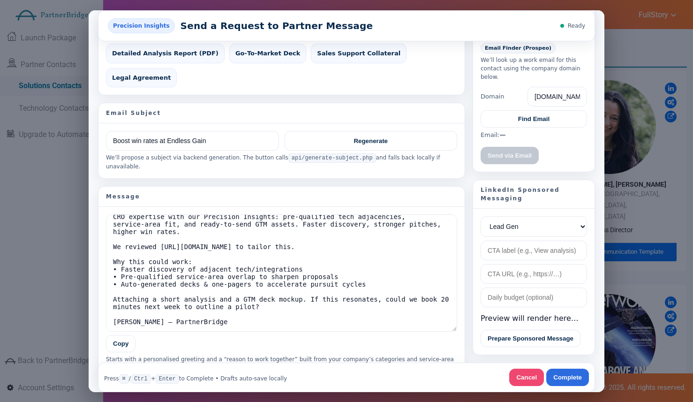
click at [176, 368] on div "Press ⌘ / Ctrl + Enter to Complete • Drafts auto‑save locally Cancel Complete" at bounding box center [346, 377] width 497 height 30
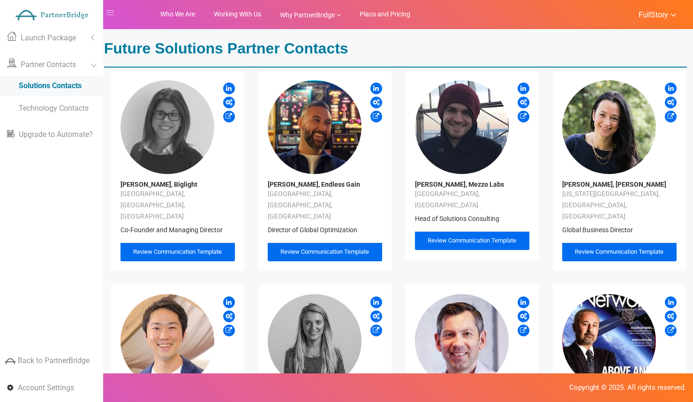
click at [360, 248] on span "Review Communication Template" at bounding box center [324, 251] width 89 height 7
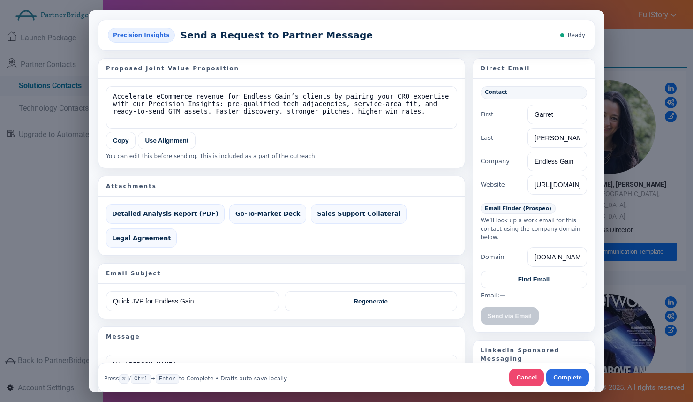
click at [468, 225] on div "Proposed Joint Value Proposition Accelerate eCommerce revenue for Endless Gain’…" at bounding box center [346, 286] width 497 height 457
click at [525, 207] on span "Email Finder (Prospeo)" at bounding box center [517, 207] width 75 height 11
click at [524, 207] on span "Email Finder (Prospeo)" at bounding box center [517, 207] width 75 height 11
copy span "Prospeo"
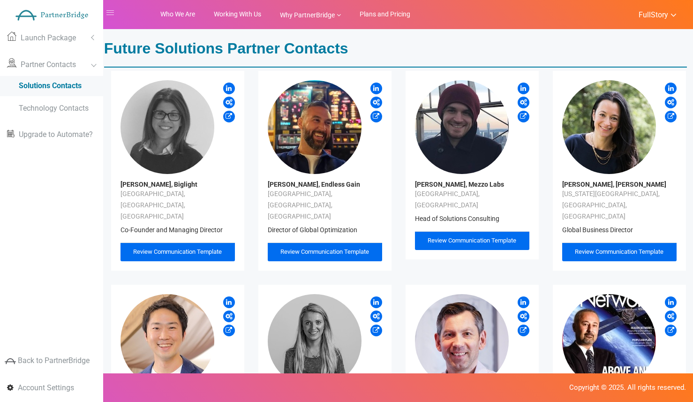
click at [297, 248] on span "Review Communication Template" at bounding box center [324, 251] width 89 height 7
click at [320, 248] on span "Review Communication Template" at bounding box center [324, 251] width 89 height 7
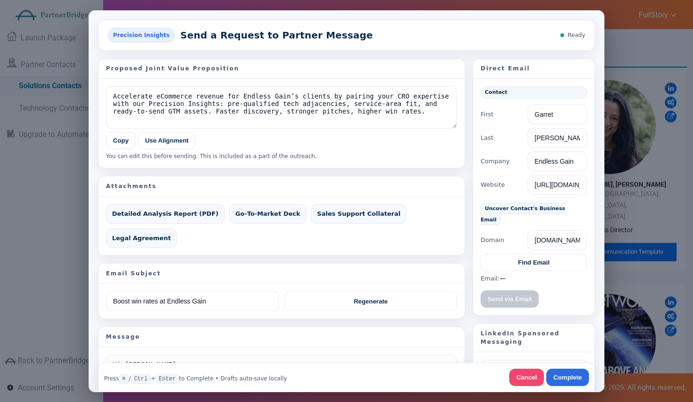
click at [479, 230] on div "Contact First Garret Last [PERSON_NAME] Company Endless Gain Website [URL][DOMA…" at bounding box center [533, 196] width 121 height 236
drag, startPoint x: 483, startPoint y: 228, endPoint x: 496, endPoint y: 229, distance: 13.6
click at [496, 235] on label "Domain" at bounding box center [501, 239] width 42 height 9
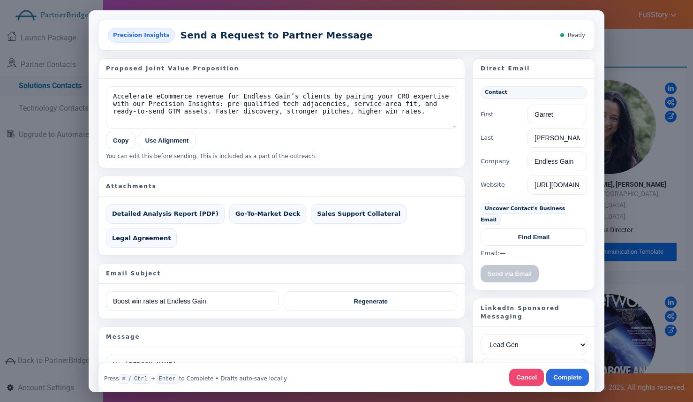
click at [565, 207] on span "Uncover Contact's Business Email" at bounding box center [522, 213] width 84 height 22
click at [565, 208] on span "Uncover Contact's Business Email" at bounding box center [522, 213] width 84 height 22
click at [565, 209] on span "Uncover Contact's Business Email" at bounding box center [522, 213] width 84 height 22
click at [530, 228] on button "Find Email" at bounding box center [533, 236] width 106 height 17
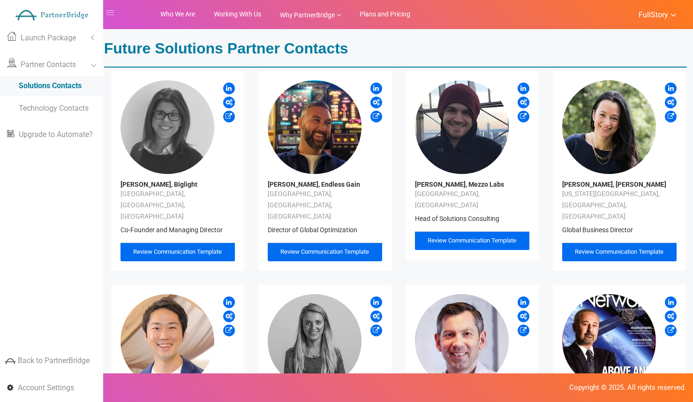
click at [338, 248] on span "Review Communication Template" at bounding box center [324, 251] width 89 height 7
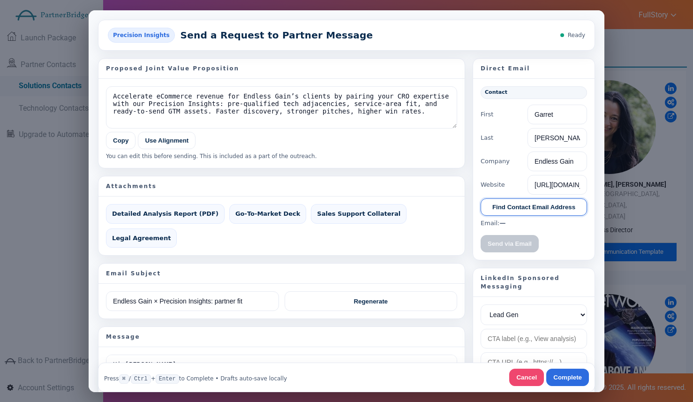
click at [515, 209] on button "Find Contact Email Address" at bounding box center [533, 206] width 106 height 17
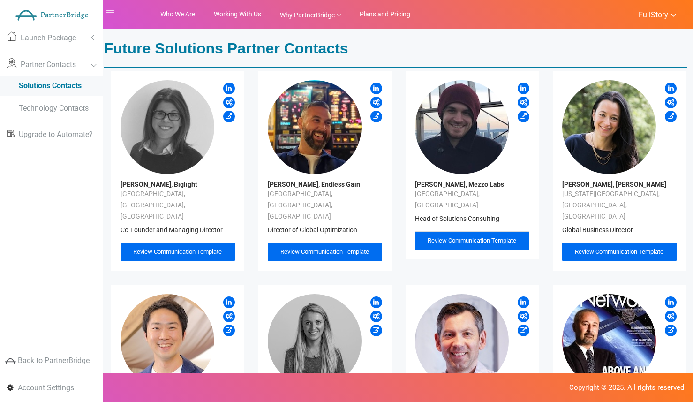
click at [321, 248] on span "Review Communication Template" at bounding box center [324, 251] width 89 height 7
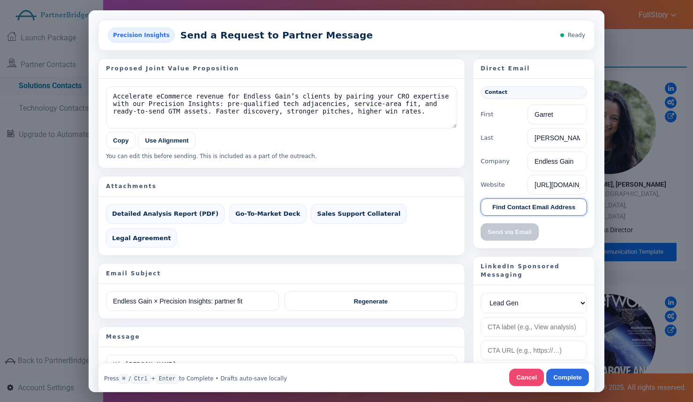
click at [522, 203] on button "Find Contact Email Address" at bounding box center [533, 206] width 106 height 17
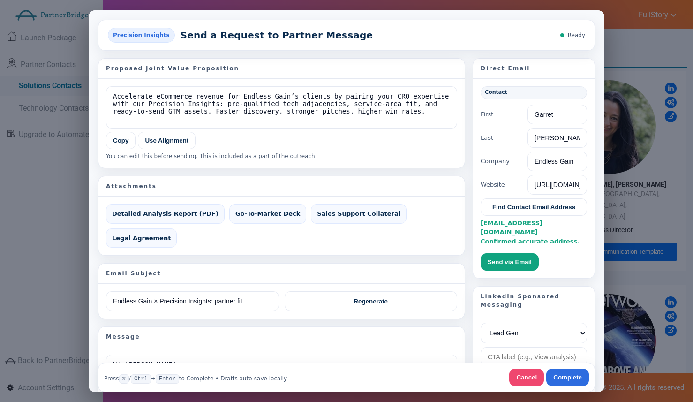
click at [557, 225] on div "[EMAIL_ADDRESS][DOMAIN_NAME] Confirmed accurate address." at bounding box center [533, 232] width 106 height 28
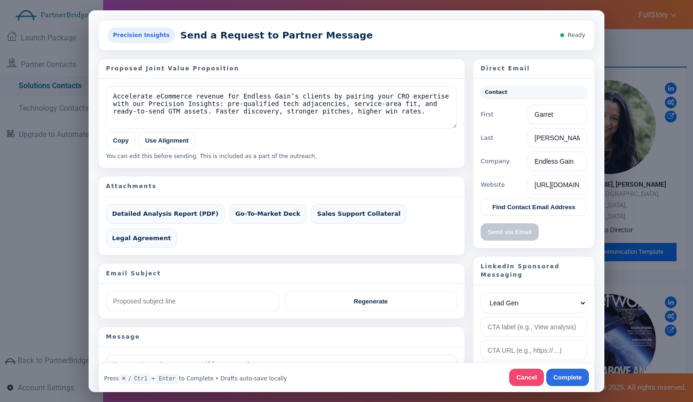
type input "Quick JVP for Endless Gain"
type textarea "Hi [PERSON_NAME], I’m reaching out from PartnerBridge Client Co.. We’ve analyse…"
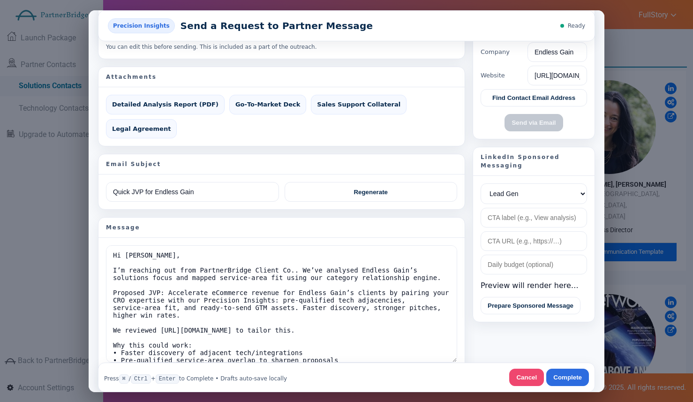
scroll to position [120, 0]
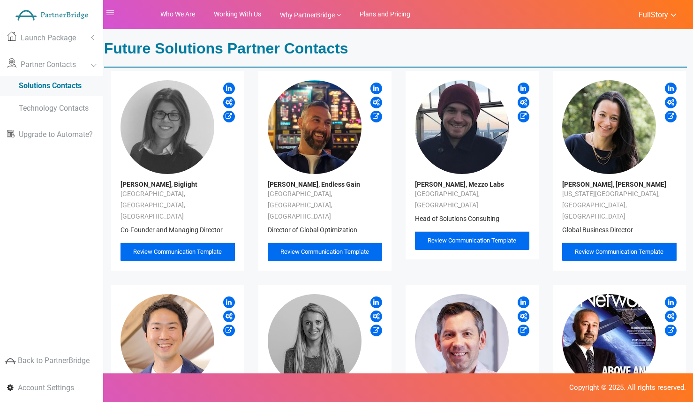
click at [355, 248] on span "Review Communication Template" at bounding box center [324, 251] width 89 height 7
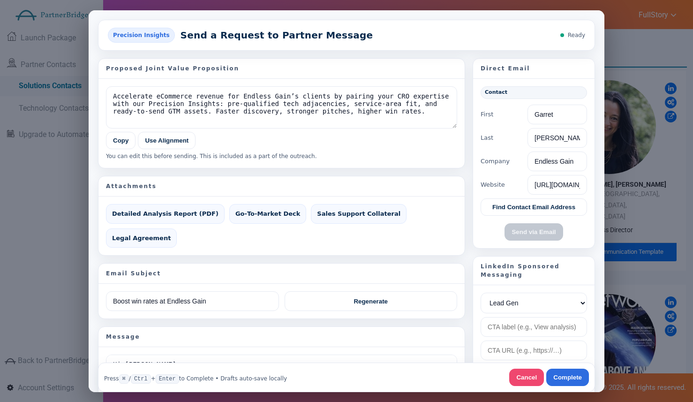
click at [132, 34] on div "Precision Insights" at bounding box center [141, 34] width 67 height 15
click at [526, 384] on button "Cancel" at bounding box center [526, 376] width 35 height 17
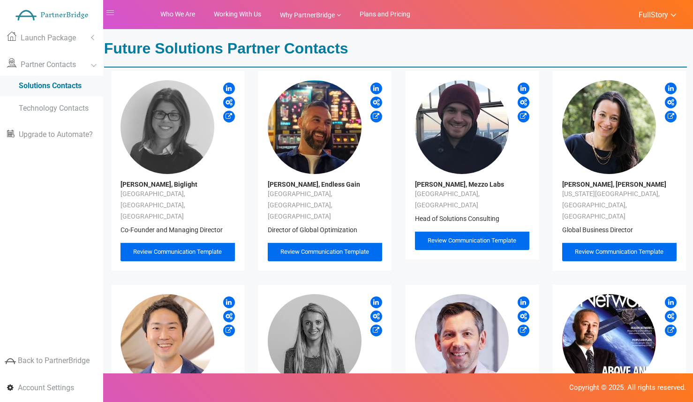
click at [331, 242] on div "Review Communication Template" at bounding box center [325, 251] width 114 height 19
